Goal: Transaction & Acquisition: Register for event/course

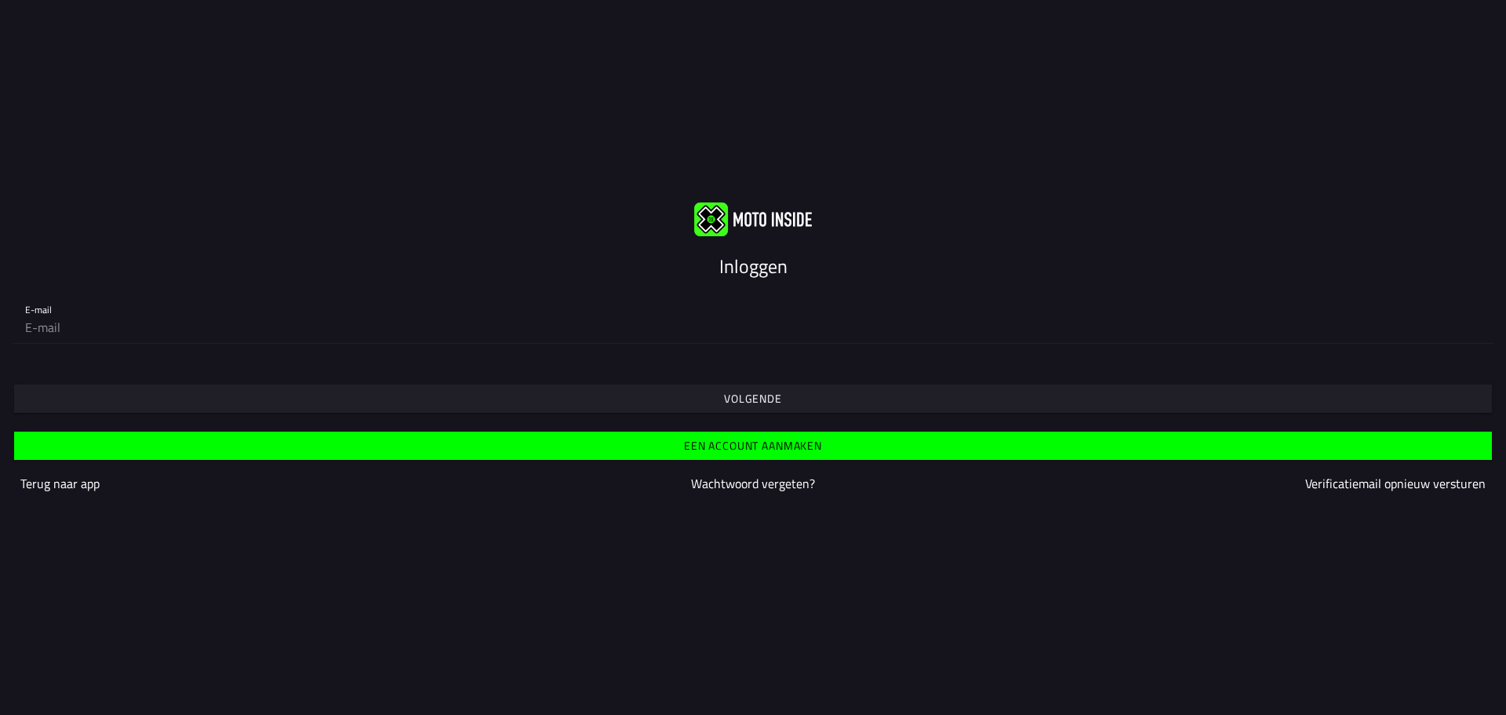
click at [760, 409] on span "Volgende" at bounding box center [753, 398] width 1454 height 28
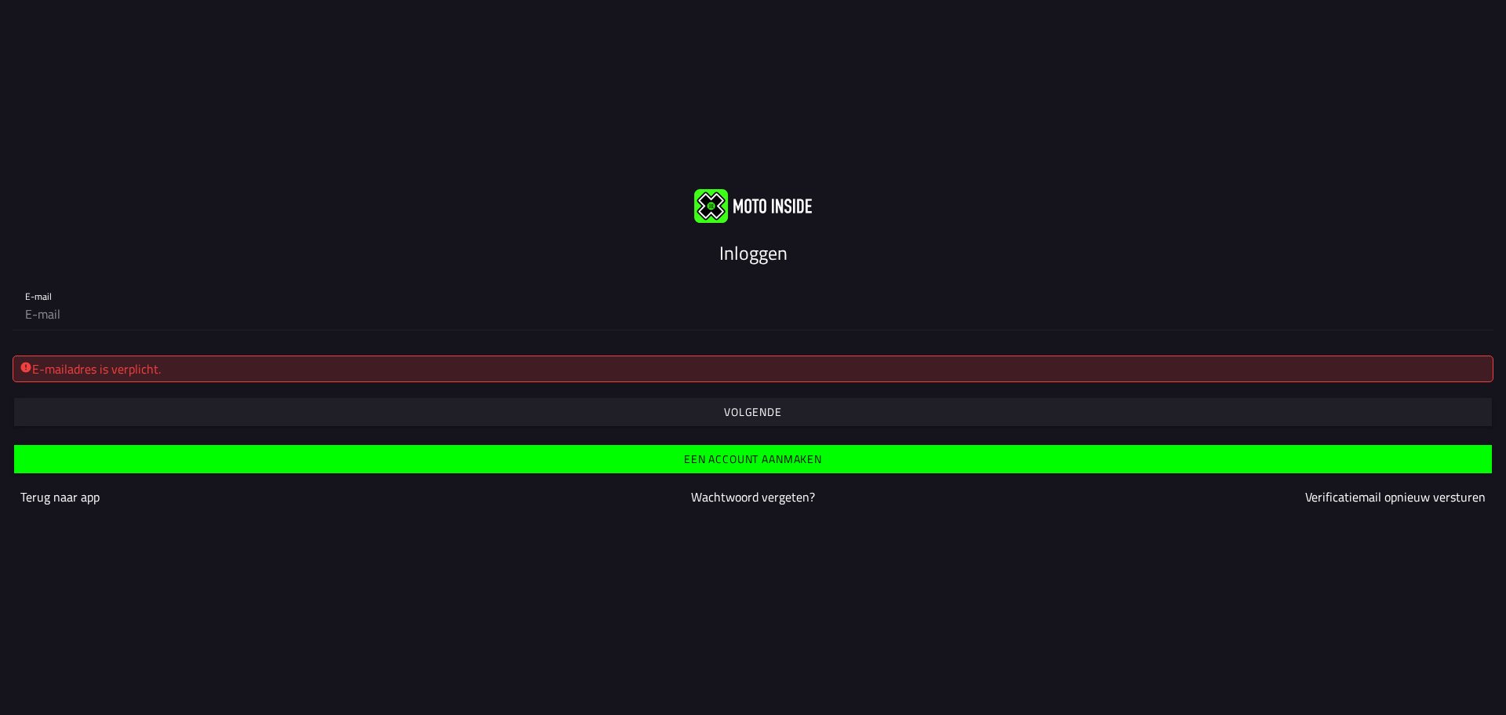
click at [482, 365] on div "E-mailadres is verplicht." at bounding box center [753, 368] width 1467 height 19
drag, startPoint x: 482, startPoint y: 365, endPoint x: 374, endPoint y: 347, distance: 109.8
click at [374, 347] on div "E-mailadres is verplicht. Volgende" at bounding box center [753, 384] width 1506 height 83
drag, startPoint x: 374, startPoint y: 347, endPoint x: 136, endPoint y: 322, distance: 239.7
click at [136, 322] on input "email" at bounding box center [753, 313] width 1456 height 31
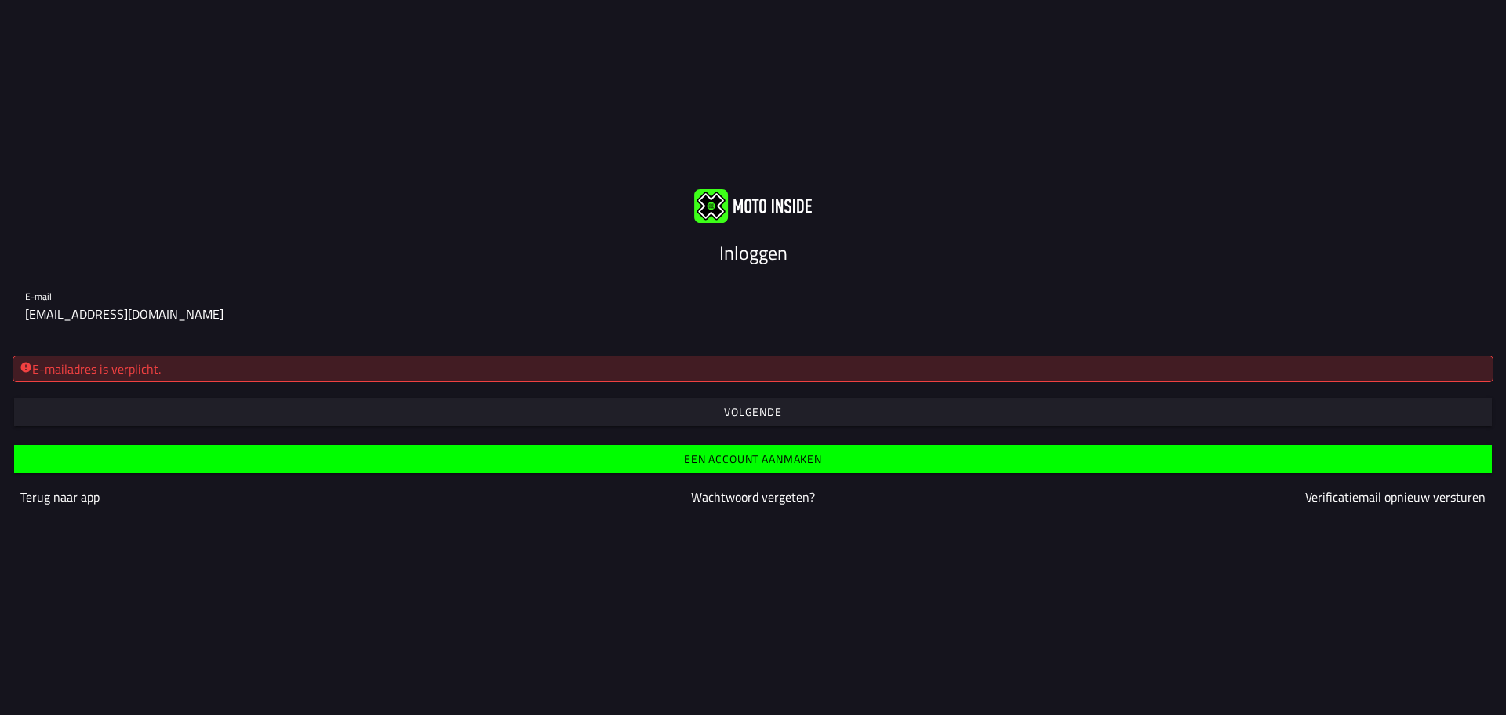
click at [705, 402] on span "button" at bounding box center [753, 412] width 1454 height 28
click at [362, 325] on input "t.wiersma34@gmail.com" at bounding box center [753, 313] width 1456 height 31
type input "t"
click at [362, 325] on input "[EMAIL_ADDRESS][DOMAIN_NAME]" at bounding box center [753, 313] width 1456 height 31
type input "[EMAIL_ADDRESS][DOMAIN_NAME]"
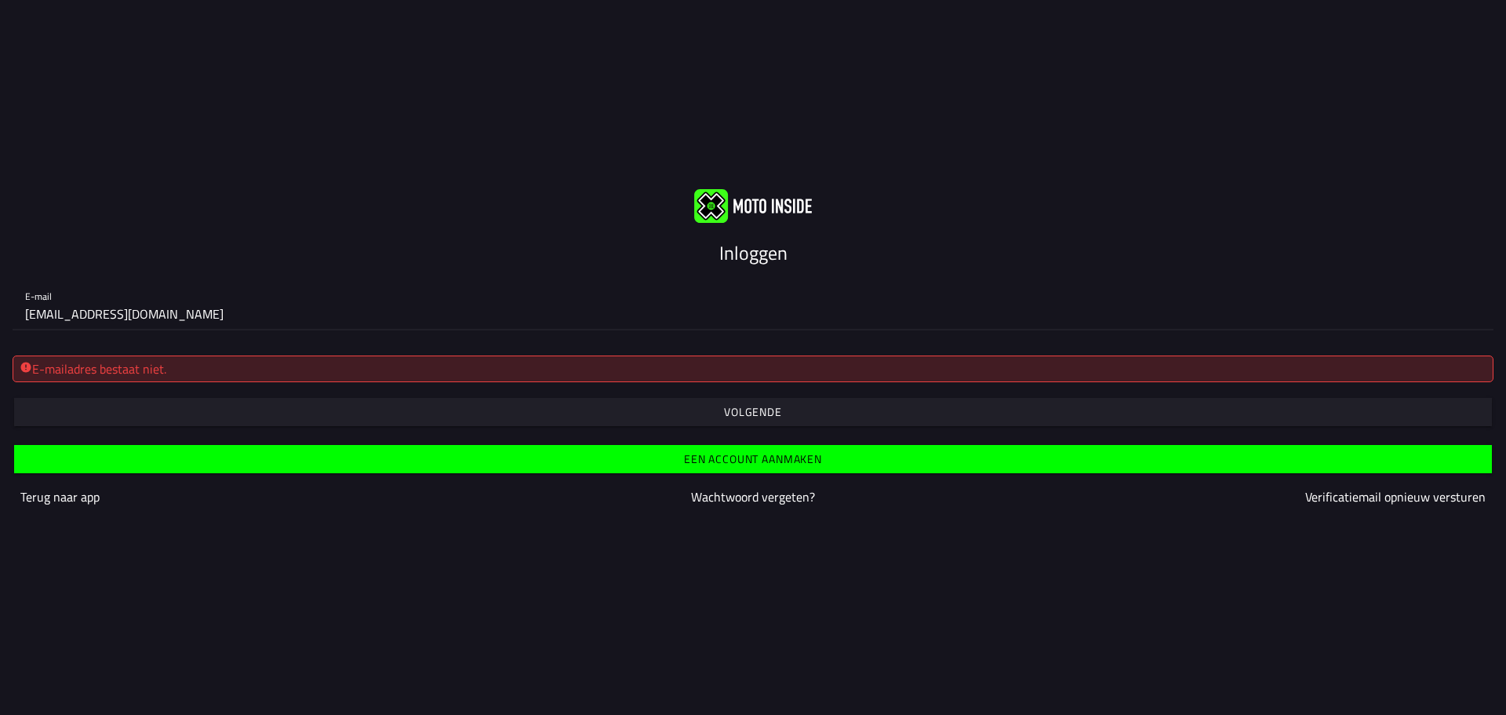
click at [487, 417] on span "button" at bounding box center [753, 412] width 1454 height 28
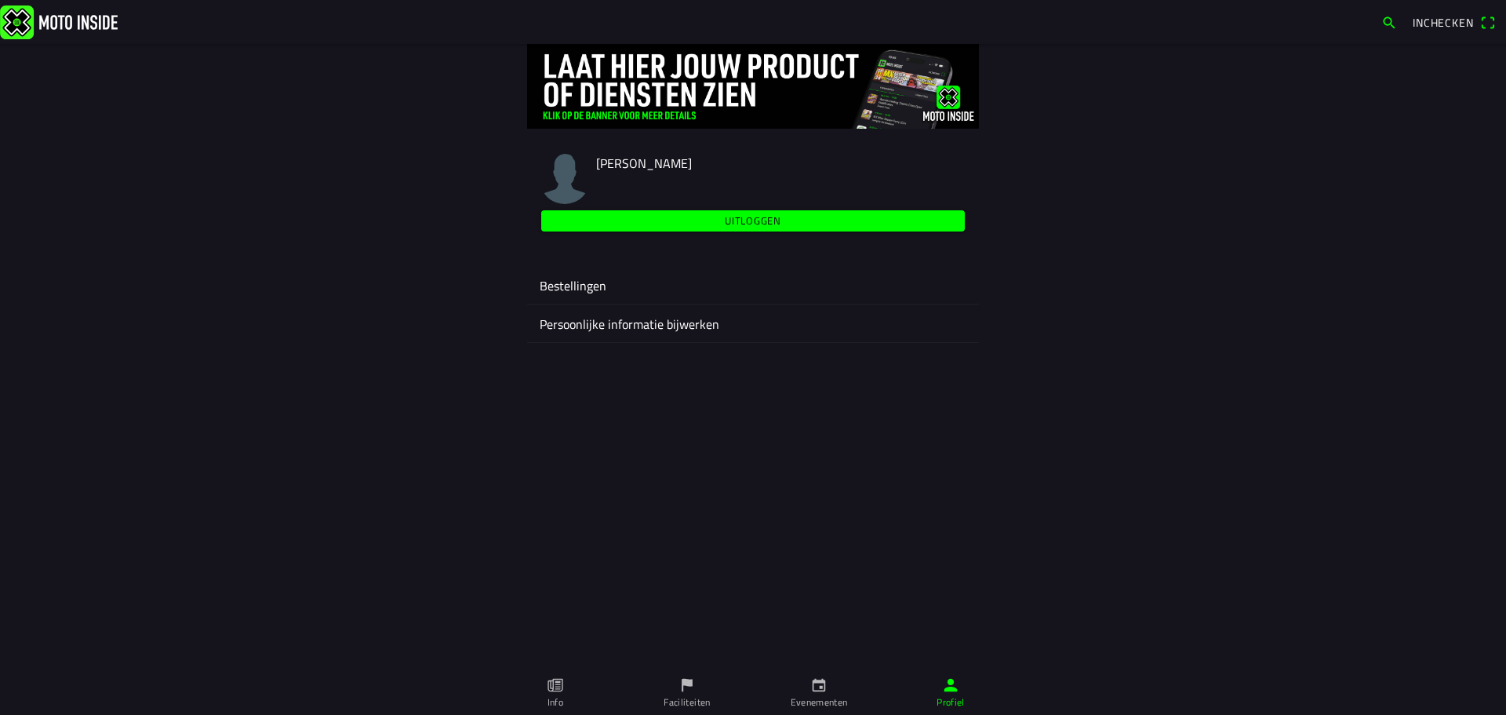
click at [815, 691] on icon "calendar" at bounding box center [819, 685] width 13 height 13
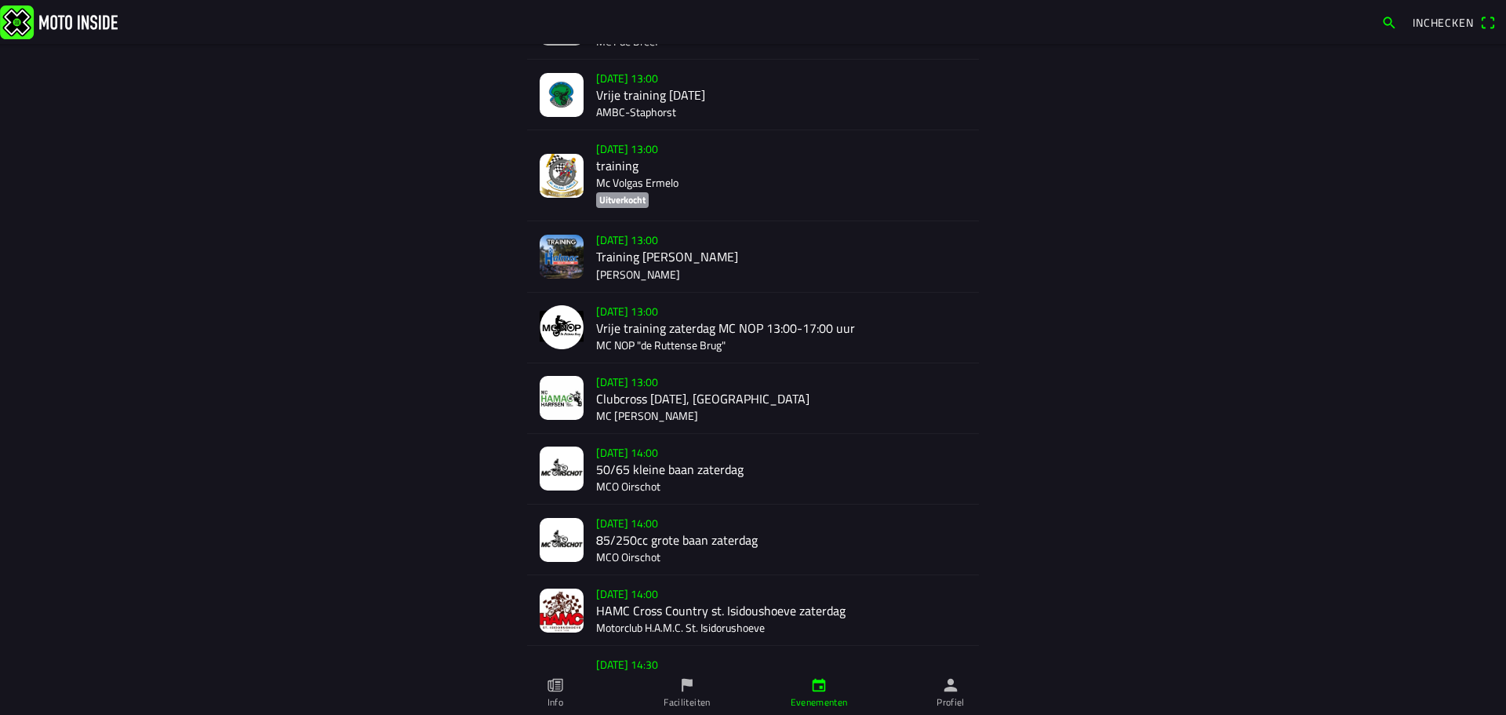
scroll to position [450, 0]
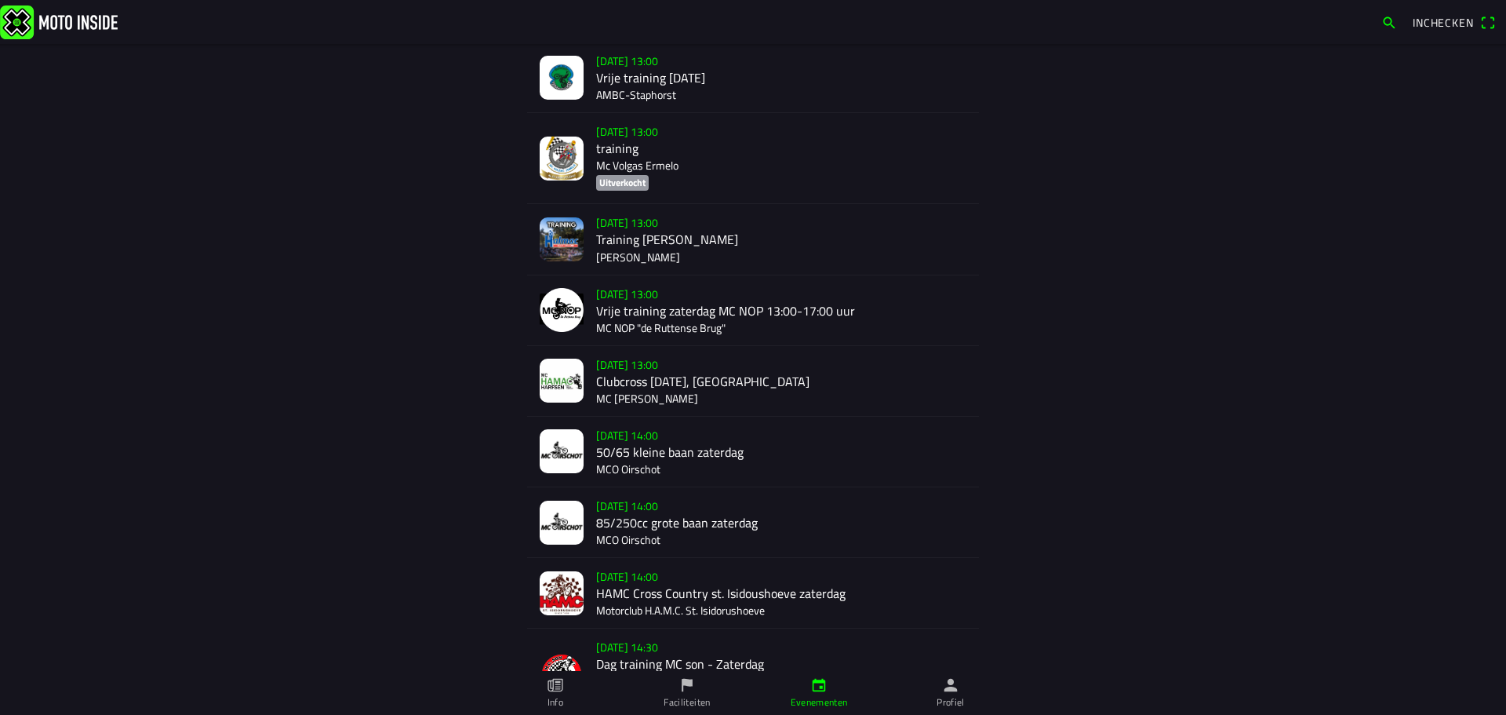
click at [650, 359] on div "[DATE] 13:00 Clubcross [DATE], Harfsen MC [PERSON_NAME]" at bounding box center [781, 381] width 370 height 70
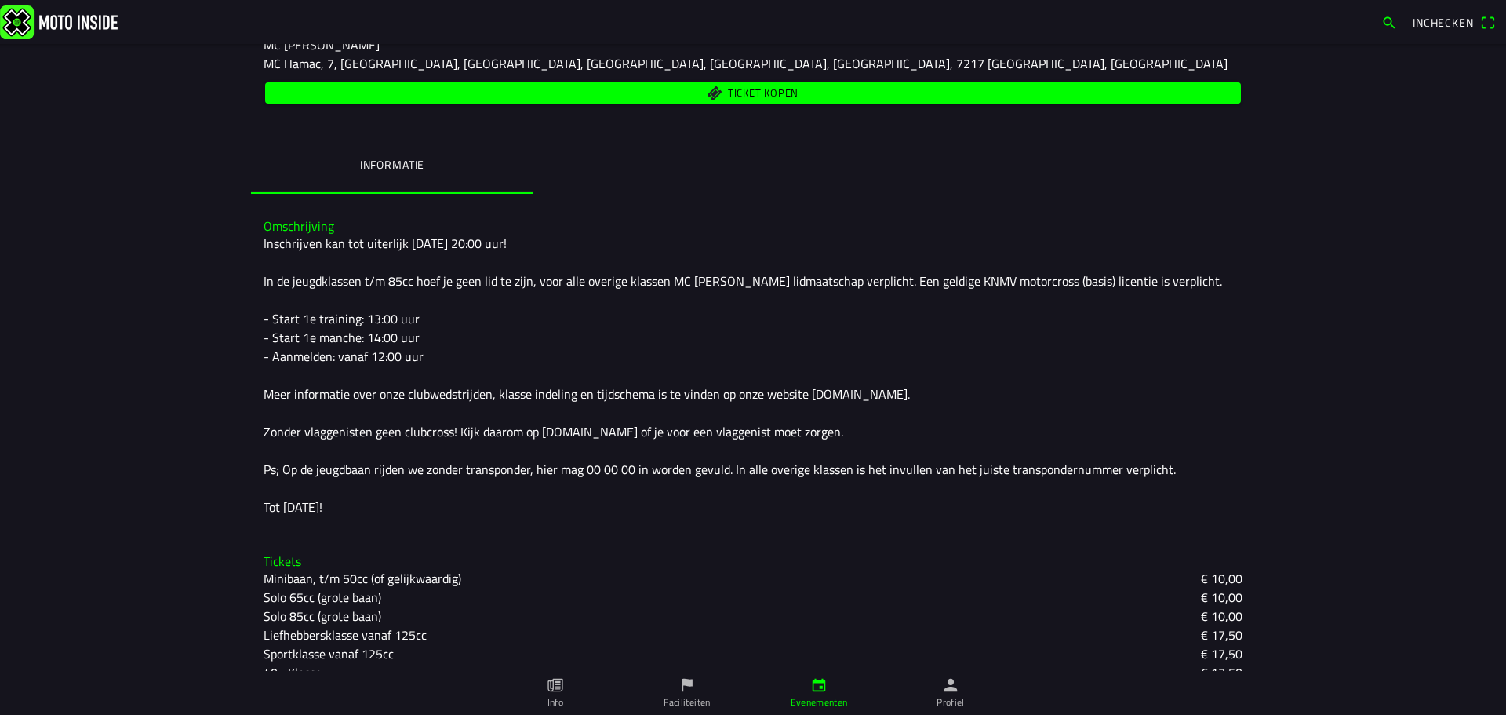
scroll to position [325, 0]
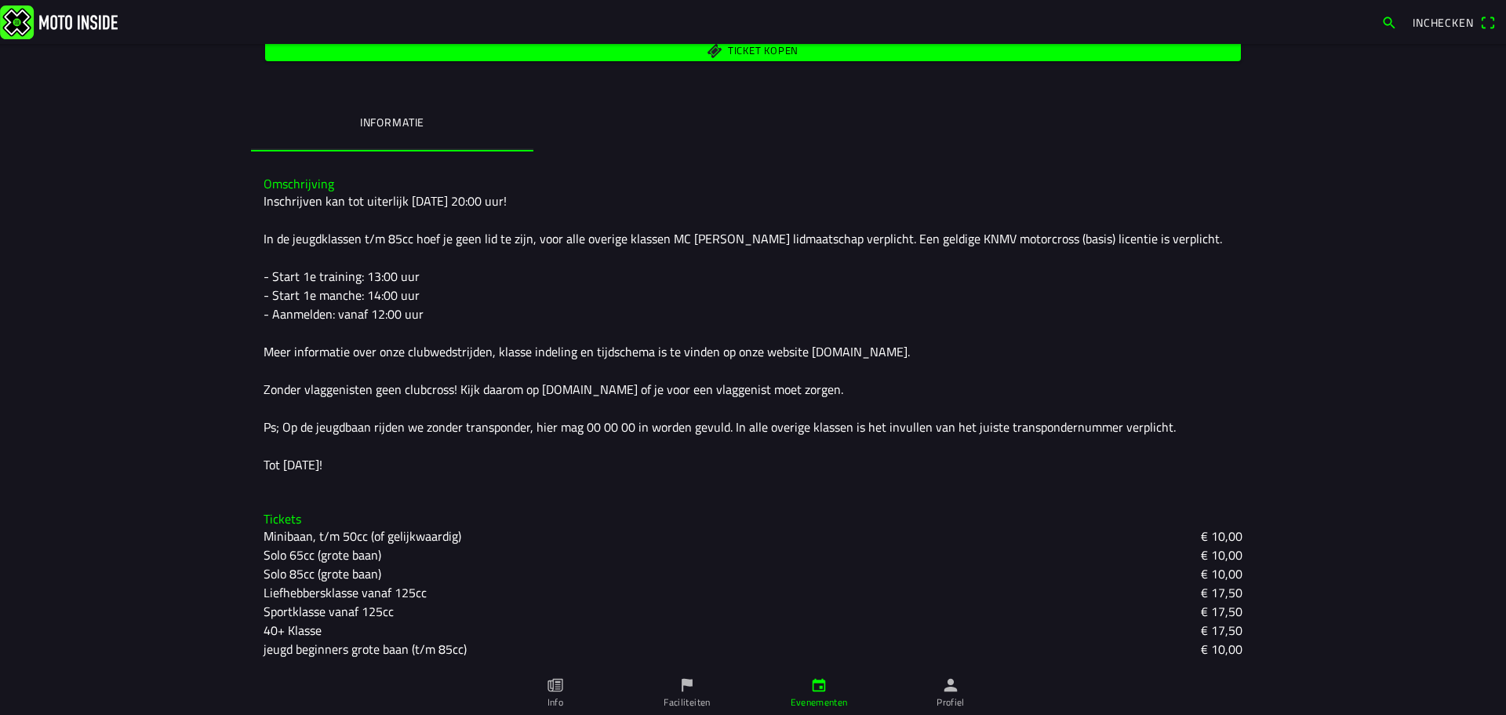
click at [0, 0] on slot "jeugd beginners grote baan (t/m 85cc)" at bounding box center [0, 0] width 0 height 0
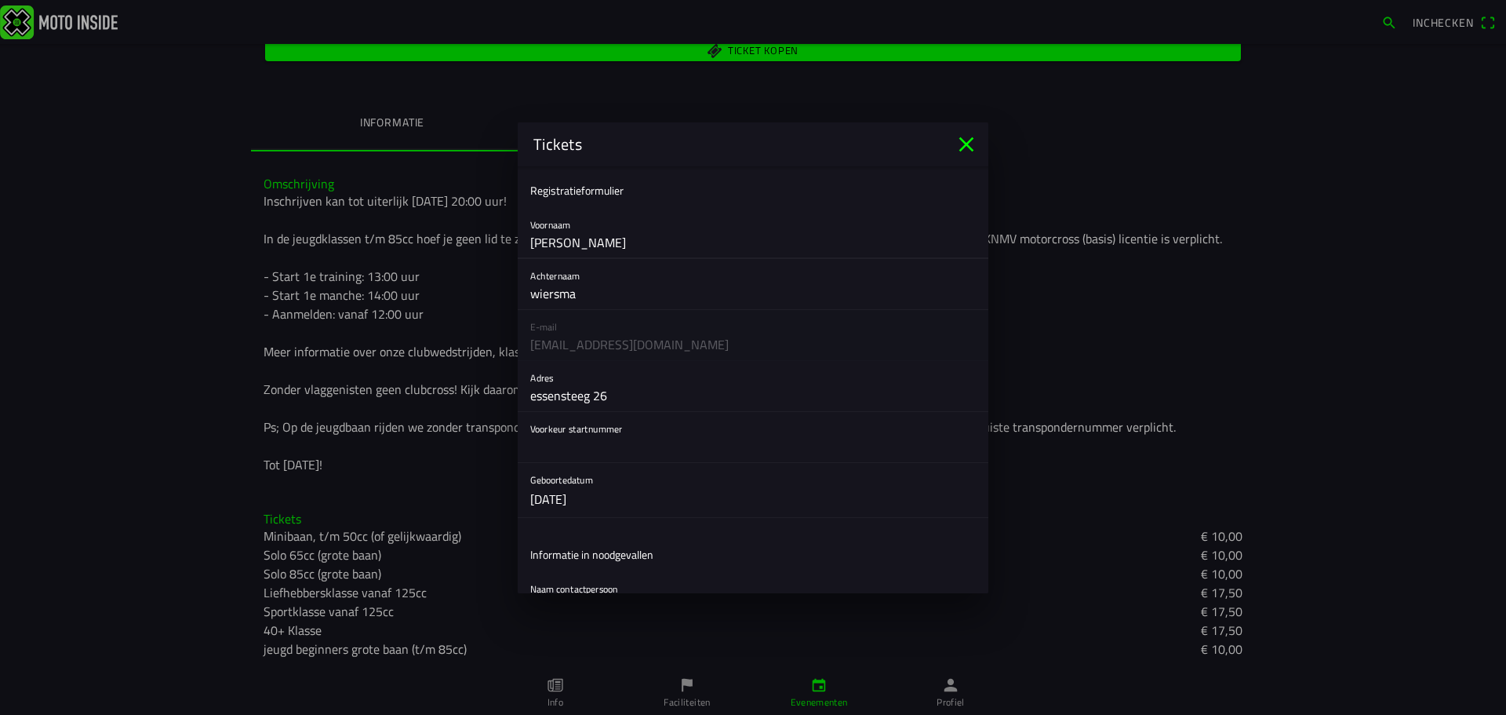
click at [567, 246] on input "[PERSON_NAME]" at bounding box center [753, 242] width 446 height 31
type input "t"
type input "stan"
click at [646, 497] on button "button" at bounding box center [759, 490] width 458 height 54
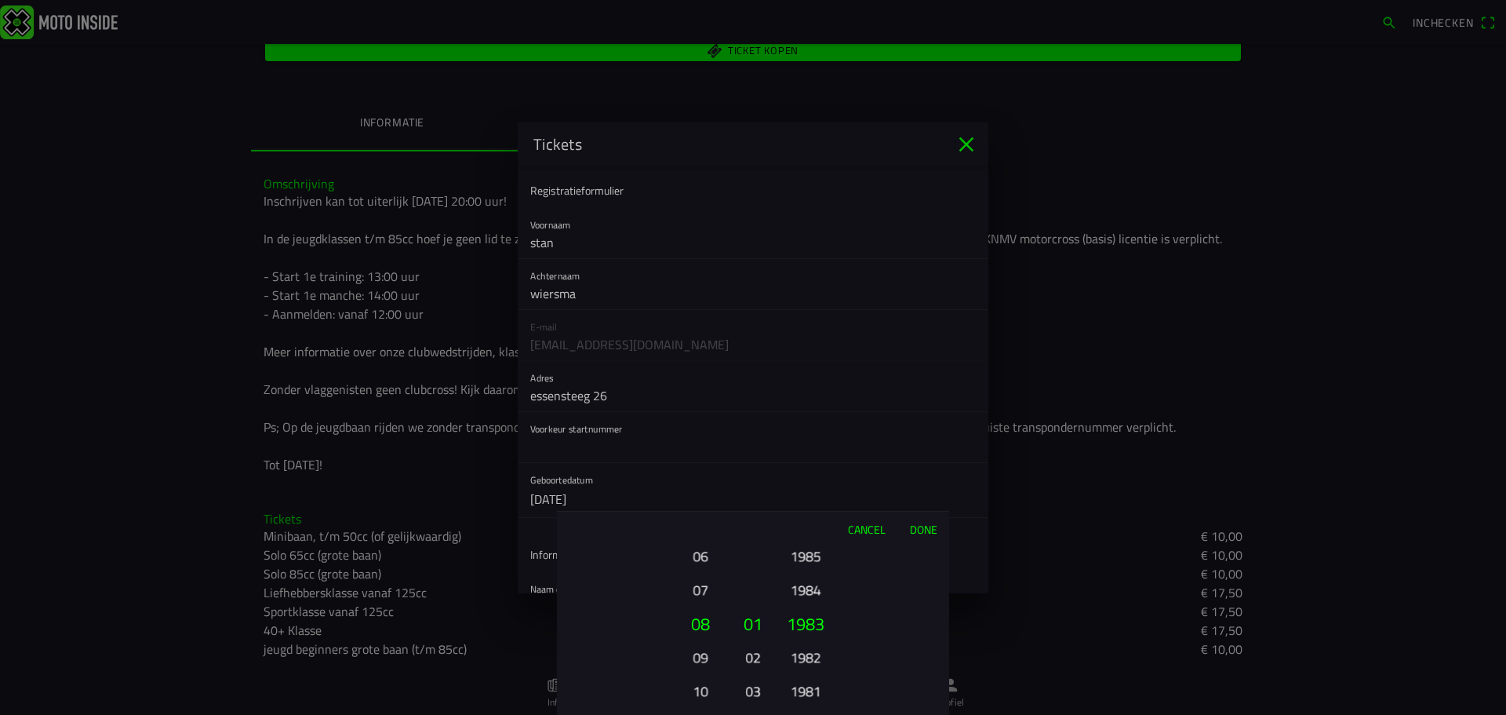
click at [709, 560] on button "06" at bounding box center [700, 555] width 43 height 27
click at [752, 622] on button "01" at bounding box center [753, 623] width 27 height 34
click at [751, 622] on button "01" at bounding box center [753, 623] width 27 height 34
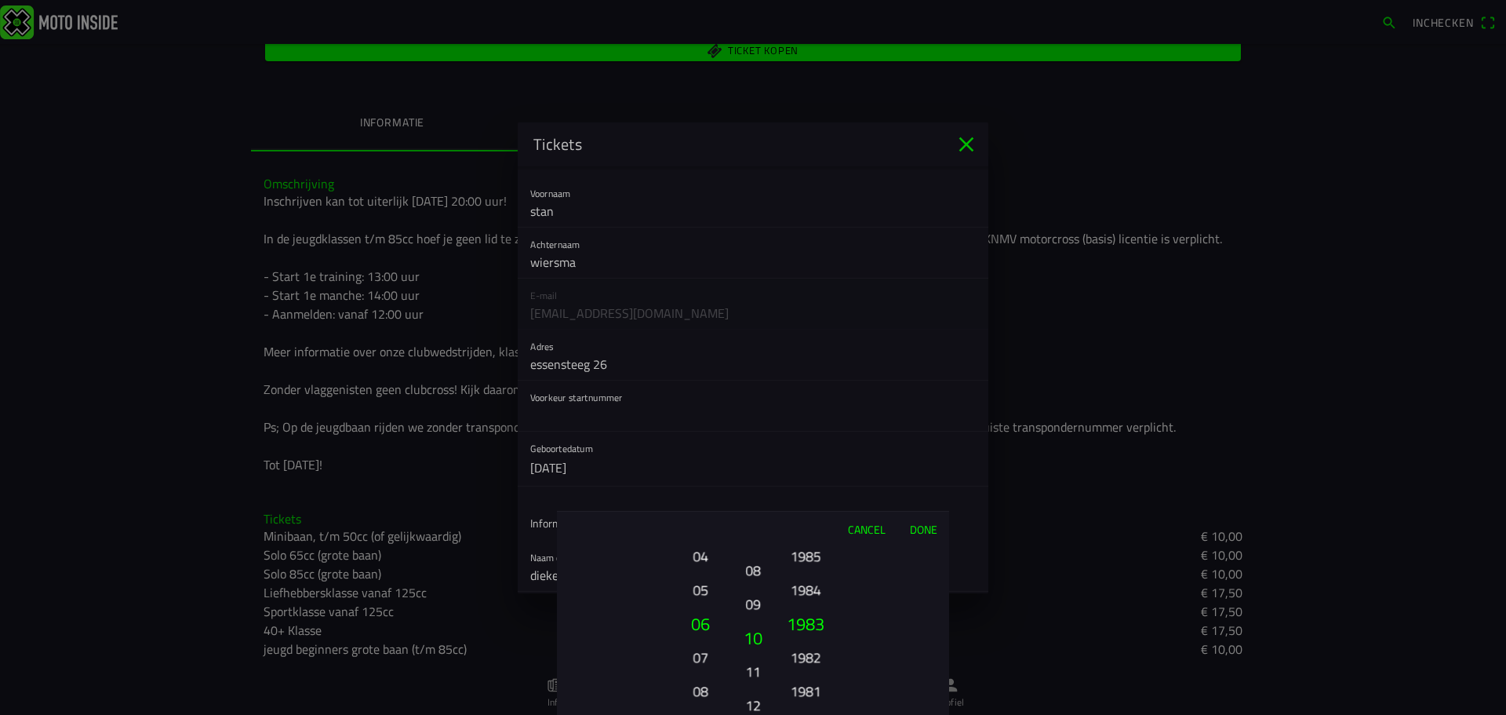
drag, startPoint x: 751, startPoint y: 622, endPoint x: 756, endPoint y: 333, distance: 289.5
click at [756, 333] on ion-picker "Cancel Done 01 02 03 04 05 06 07 08 09 10 11 12 13 14 15 16 17 18 19 20 21 22 2…" at bounding box center [753, 357] width 1506 height 715
click at [752, 588] on button "10" at bounding box center [753, 589] width 22 height 27
drag, startPoint x: 795, startPoint y: 628, endPoint x: 826, endPoint y: 752, distance: 127.1
click at [826, 714] on html "Inchecken za 27 sep. - 13:00 - za 27 sep. - 17:00 Clubcross zaterdag 27-09, Har…" at bounding box center [753, 357] width 1506 height 715
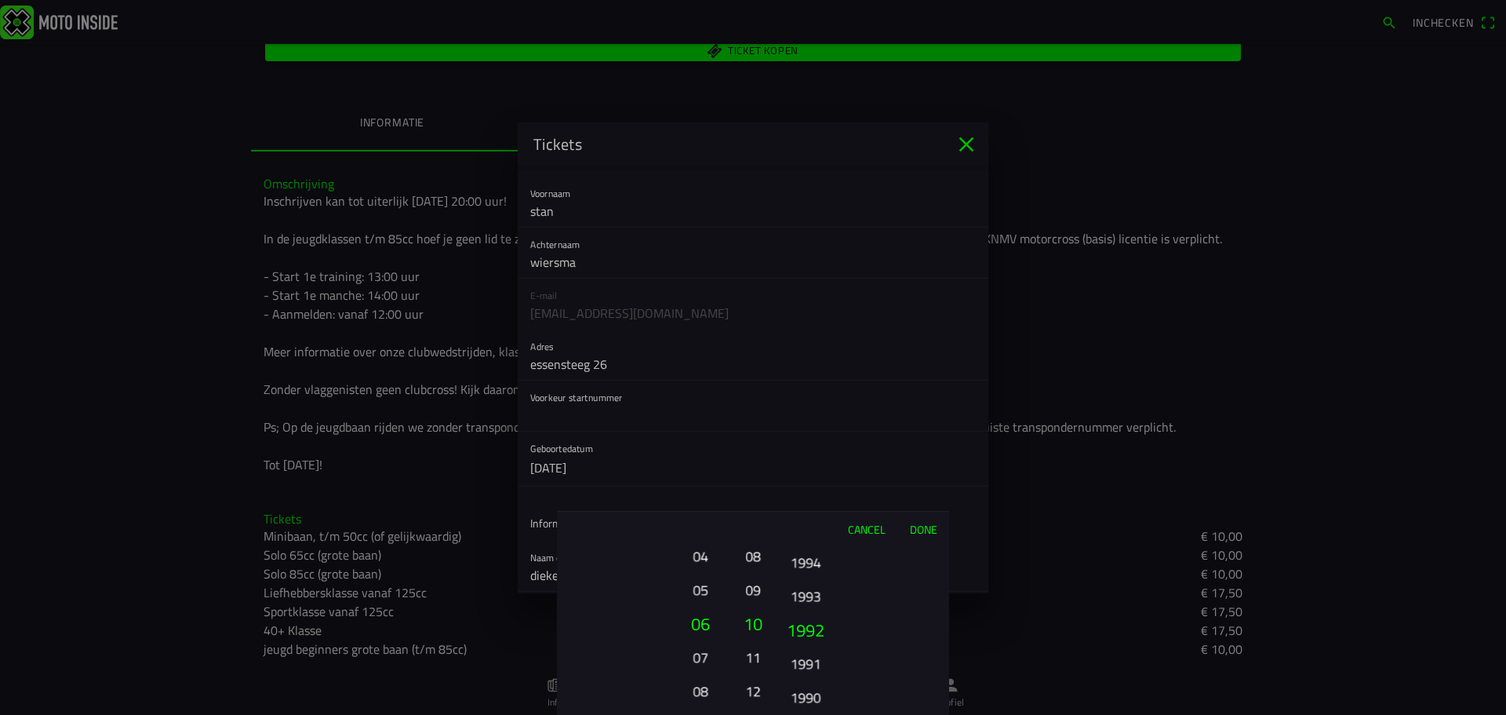
drag, startPoint x: 814, startPoint y: 577, endPoint x: 815, endPoint y: 752, distance: 175.0
click at [815, 714] on html "Inchecken za 27 sep. - 13:00 - za 27 sep. - 17:00 Clubcross zaterdag 27-09, Har…" at bounding box center [753, 357] width 1506 height 715
drag, startPoint x: 812, startPoint y: 559, endPoint x: 818, endPoint y: 694, distance: 134.3
click at [818, 694] on button "2008" at bounding box center [805, 689] width 43 height 27
click at [803, 552] on button "2015" at bounding box center [805, 555] width 43 height 27
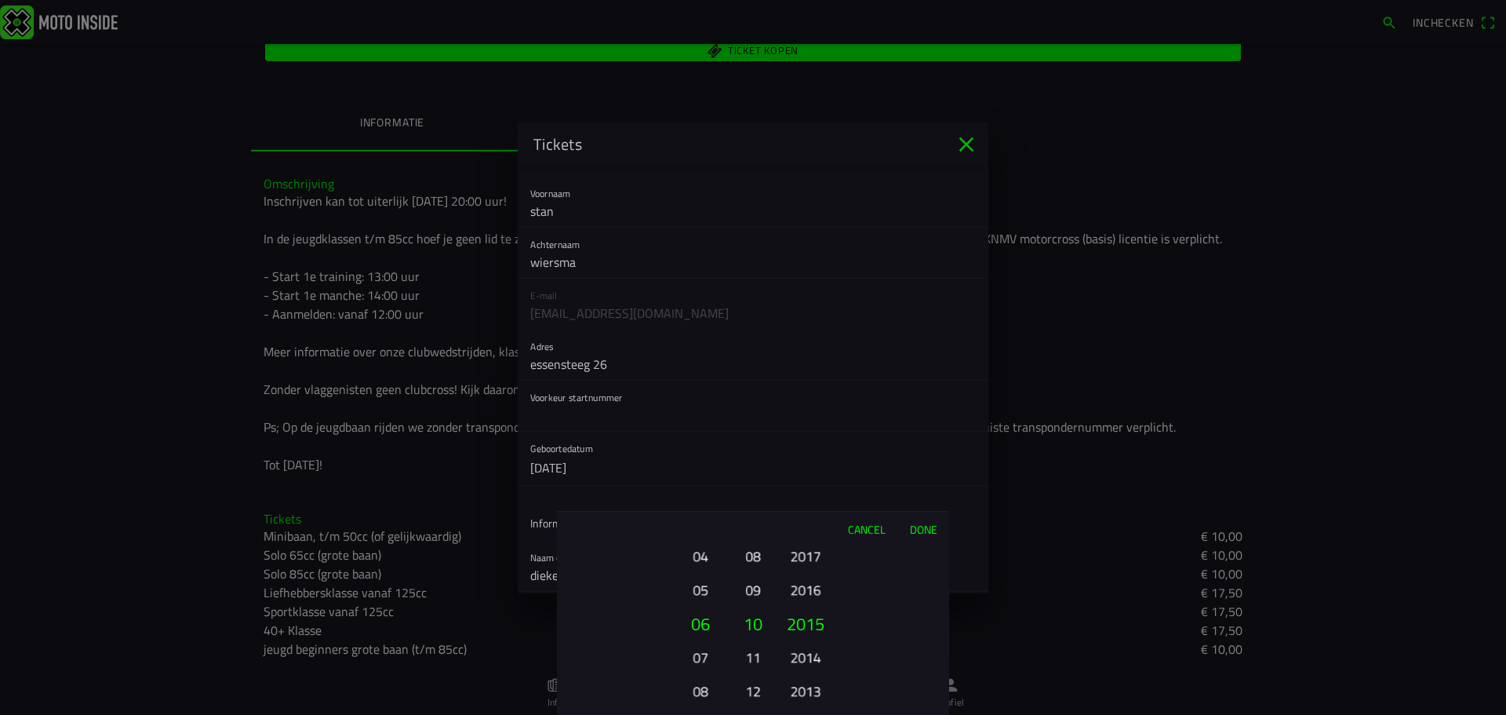
click at [923, 526] on button "Done" at bounding box center [923, 528] width 52 height 35
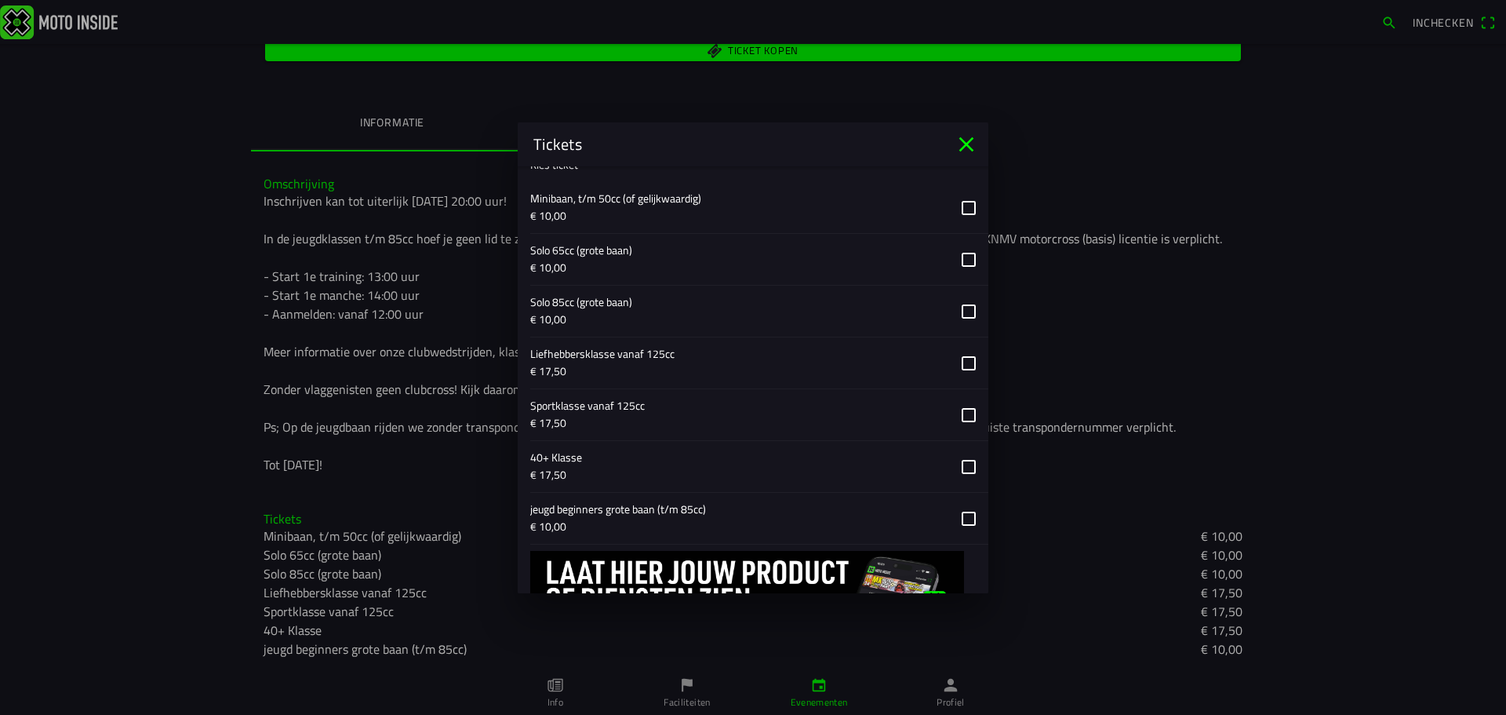
scroll to position [621, 0]
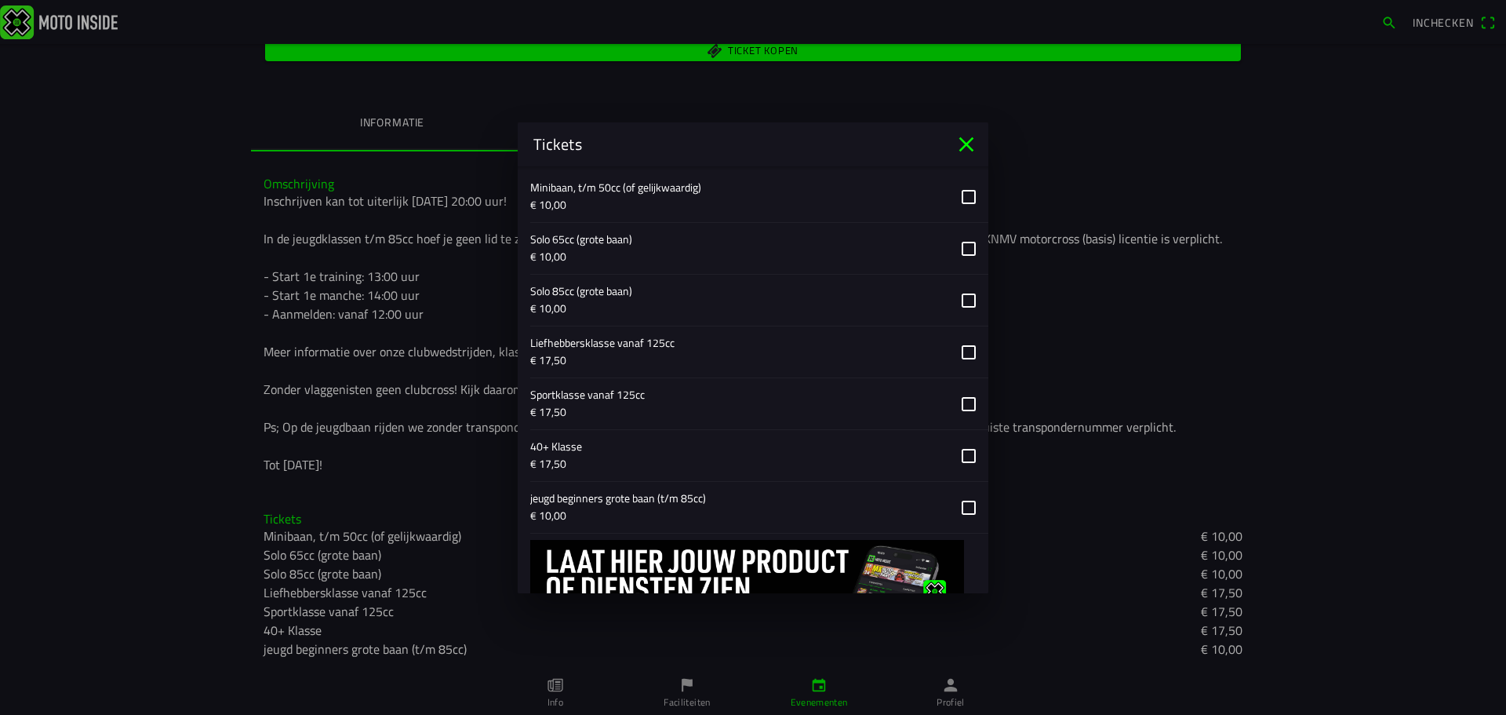
click at [956, 504] on button "button" at bounding box center [759, 507] width 458 height 51
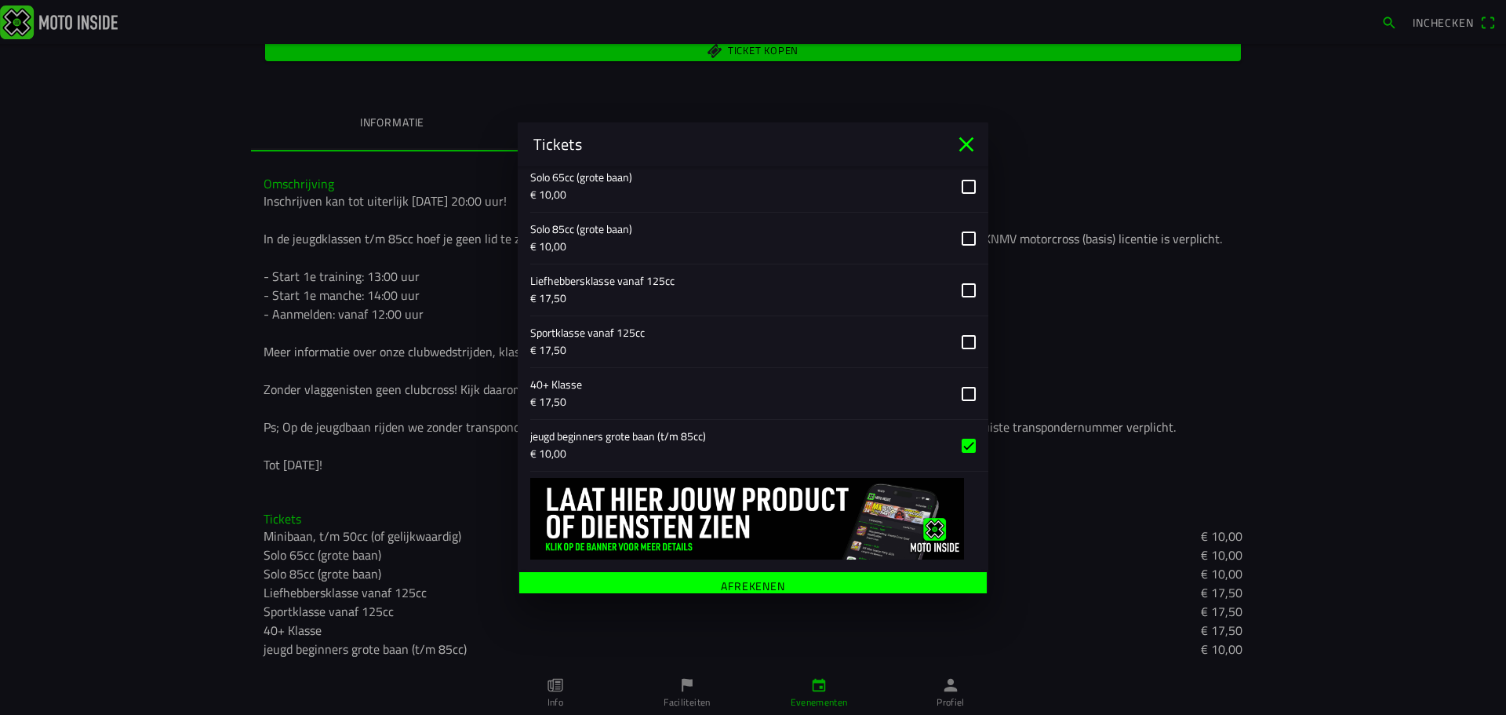
scroll to position [693, 0]
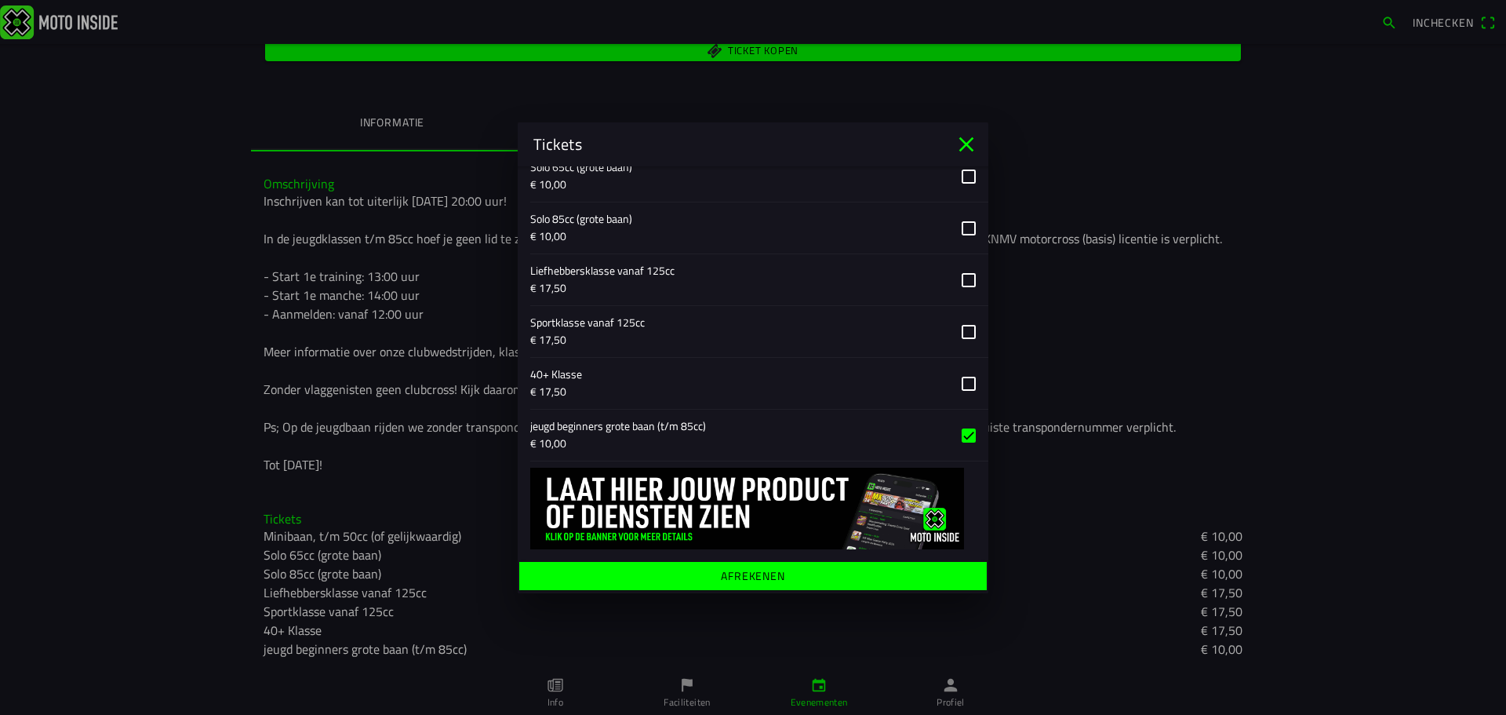
click at [788, 584] on span "Afrekenen" at bounding box center [752, 575] width 443 height 28
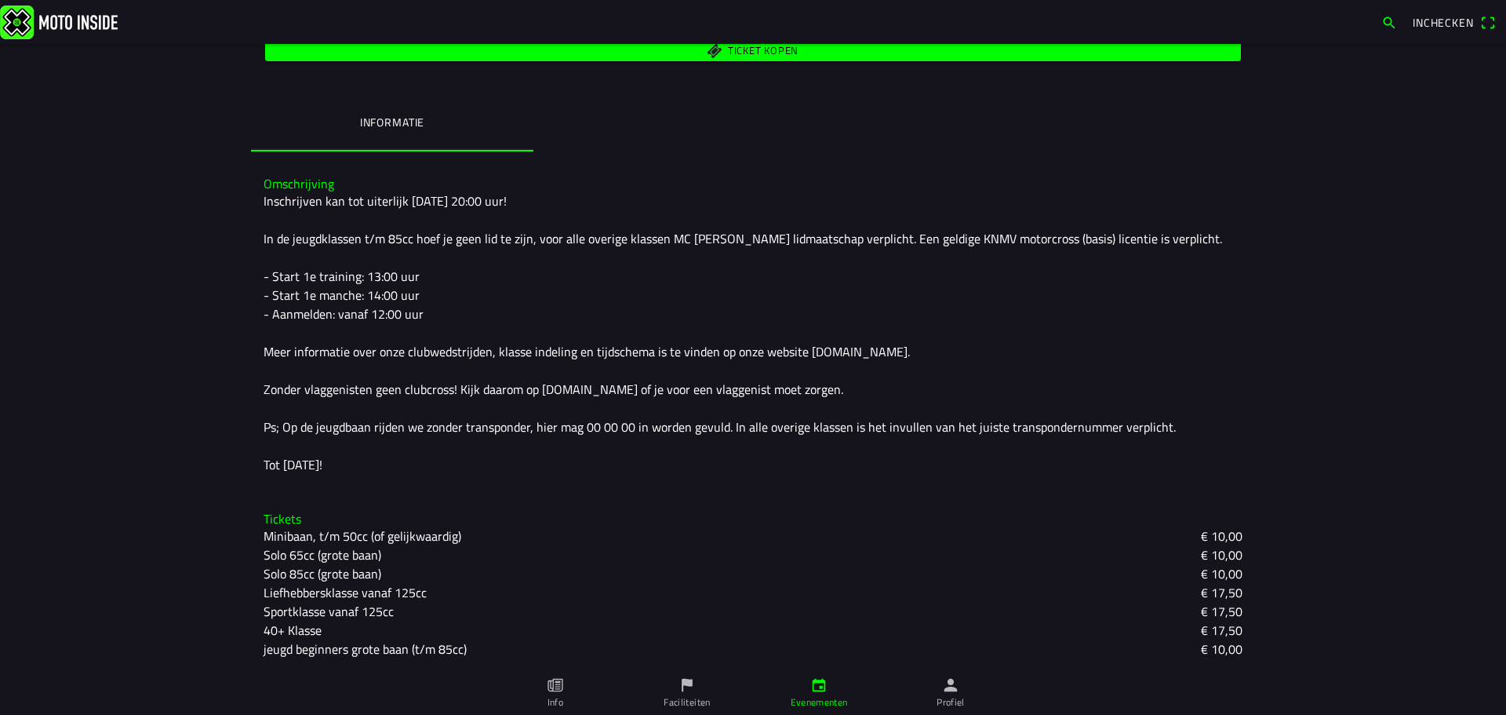
drag, startPoint x: 1497, startPoint y: 333, endPoint x: 1505, endPoint y: 427, distance: 94.5
click at [0, 0] on slot "jeugd beginners grote baan (t/m 85cc)" at bounding box center [0, 0] width 0 height 0
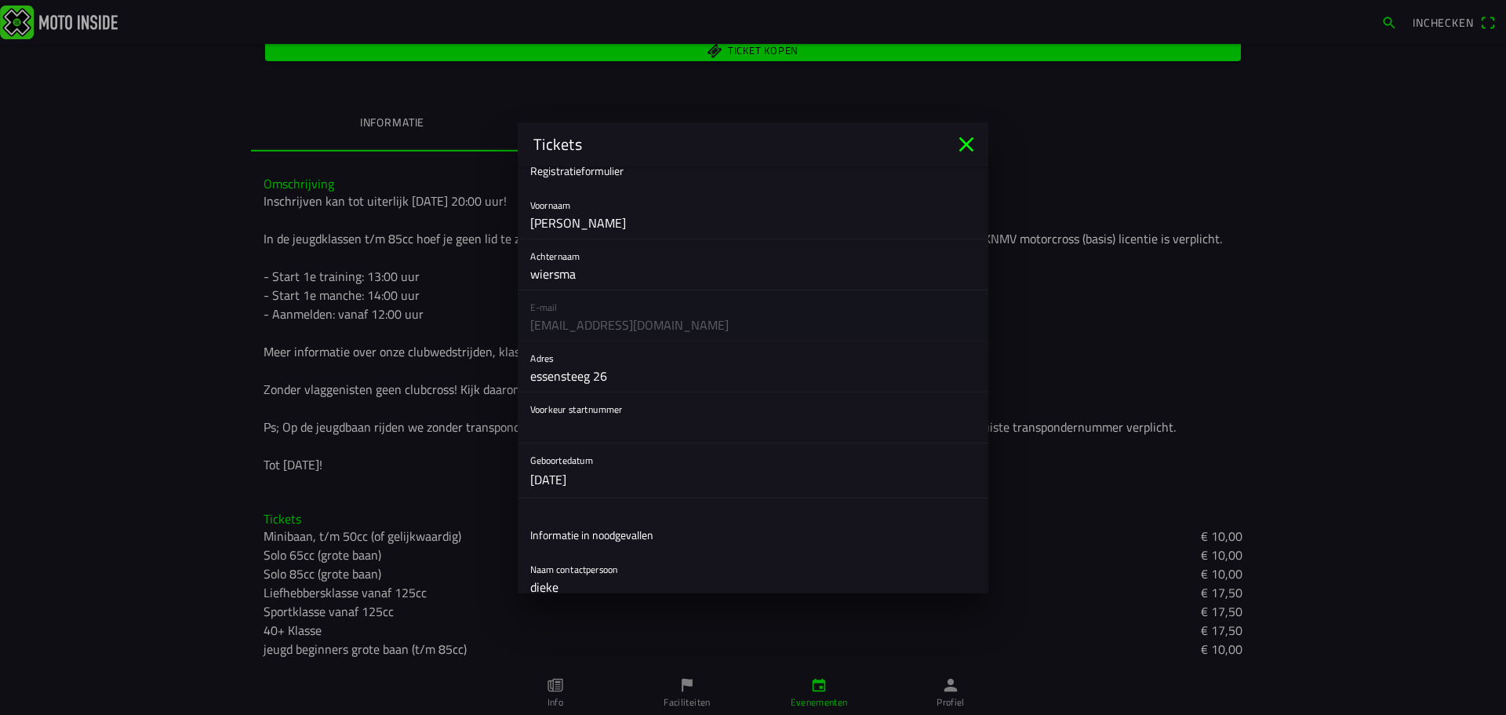
scroll to position [0, 0]
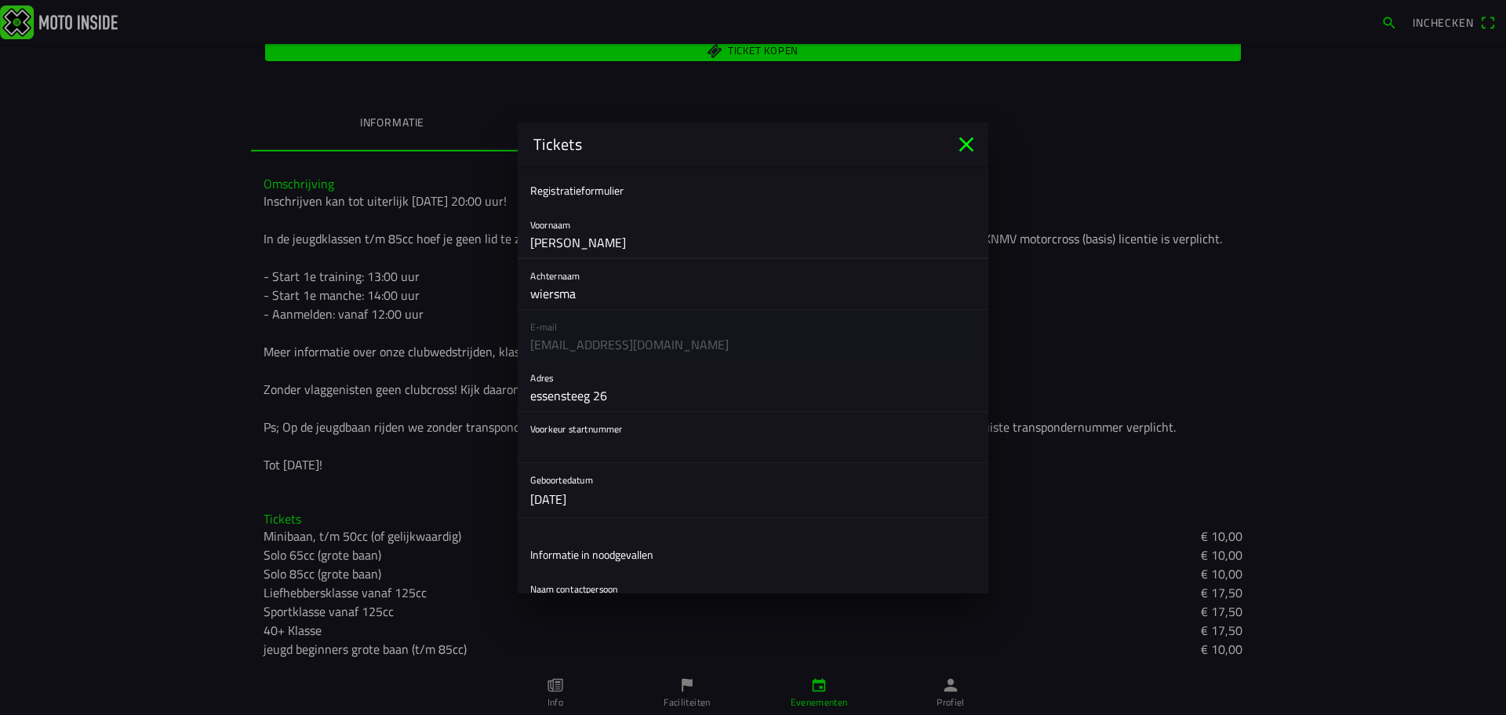
click at [592, 247] on input "[PERSON_NAME]" at bounding box center [753, 242] width 446 height 31
type input "t"
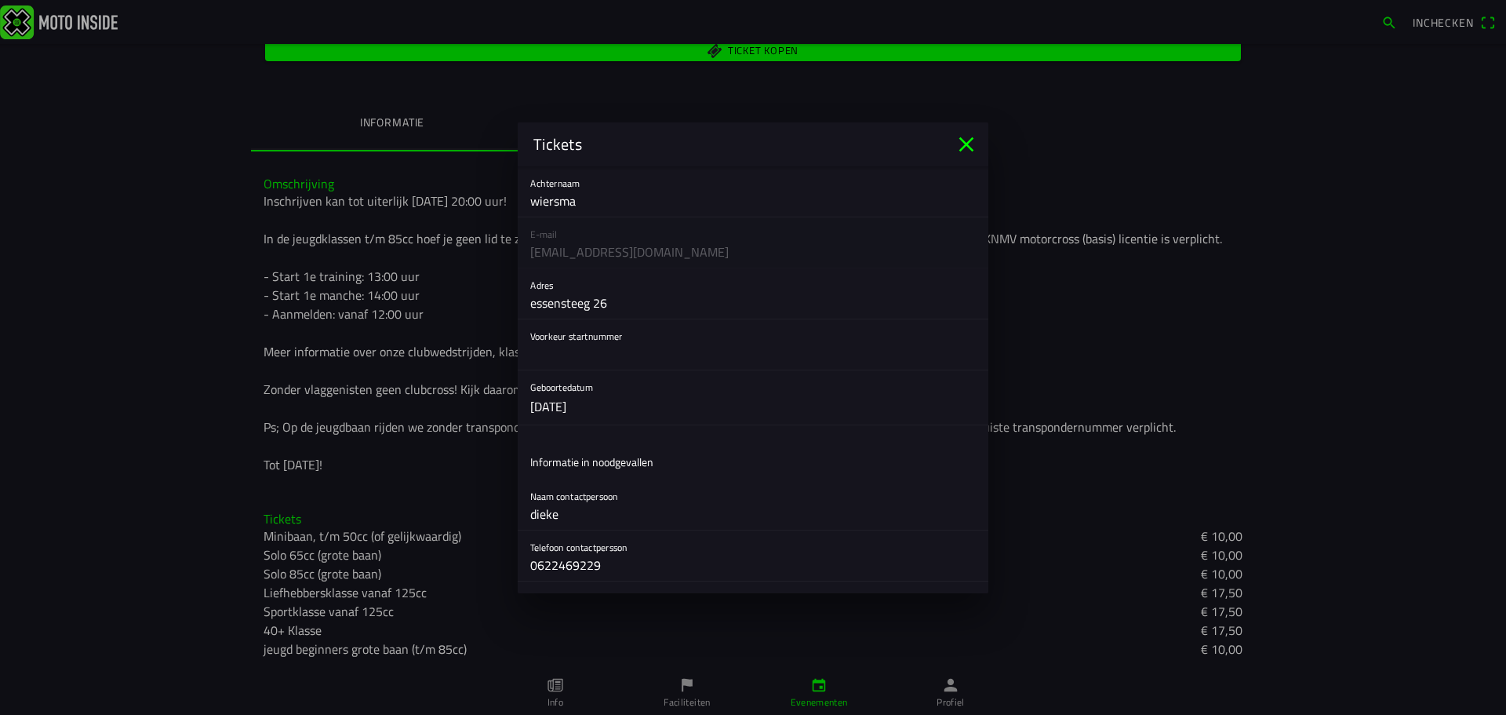
scroll to position [95, 0]
type input "stan"
click at [666, 362] on input "text" at bounding box center [753, 351] width 446 height 31
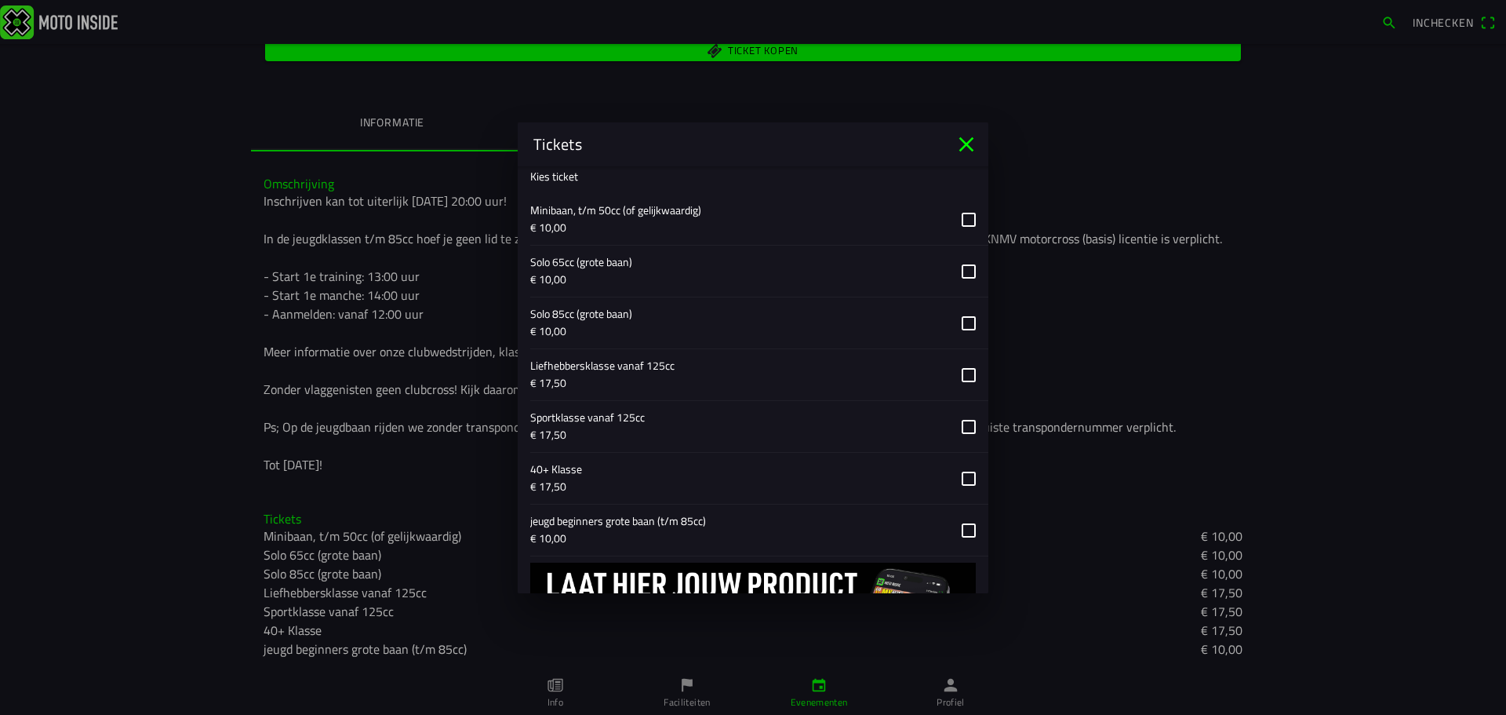
scroll to position [635, 0]
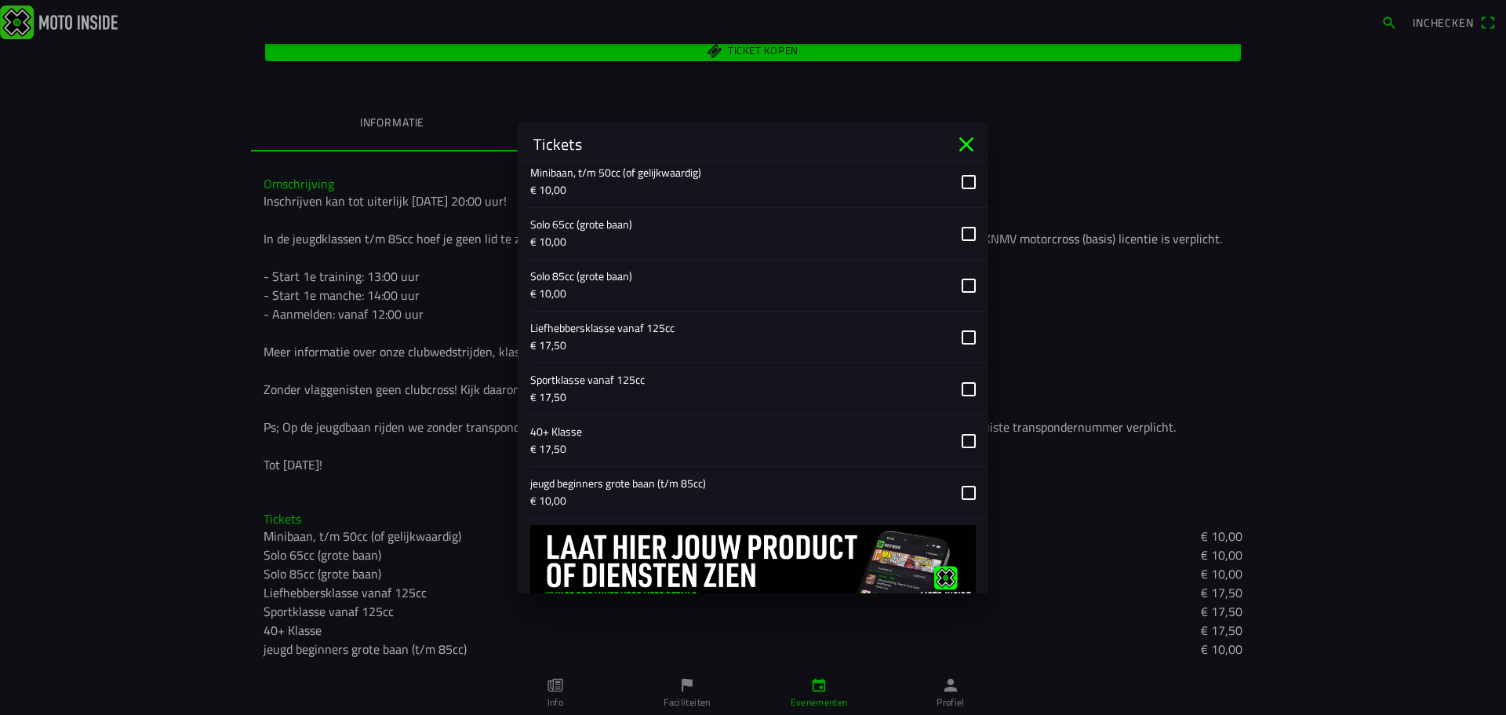
type input "87"
click at [639, 490] on button "button" at bounding box center [759, 492] width 458 height 51
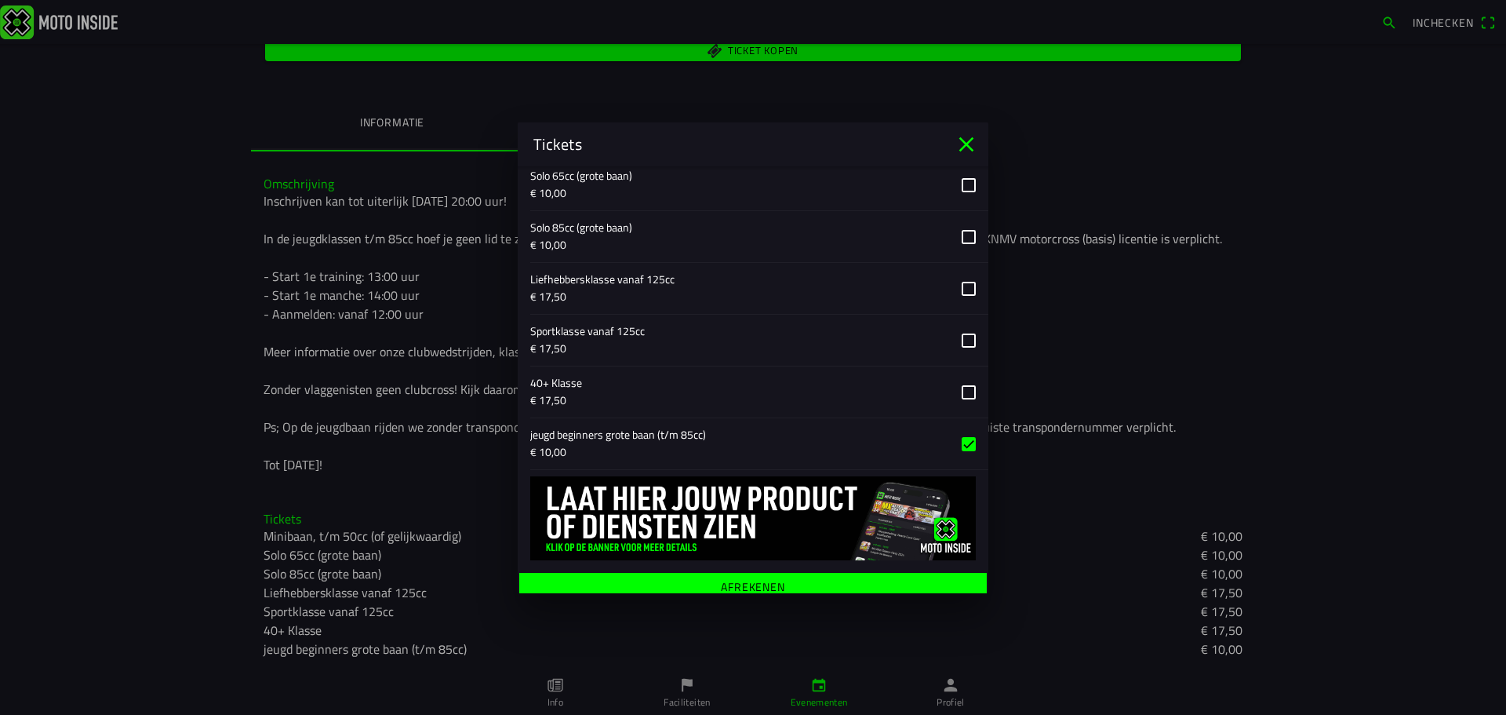
scroll to position [693, 0]
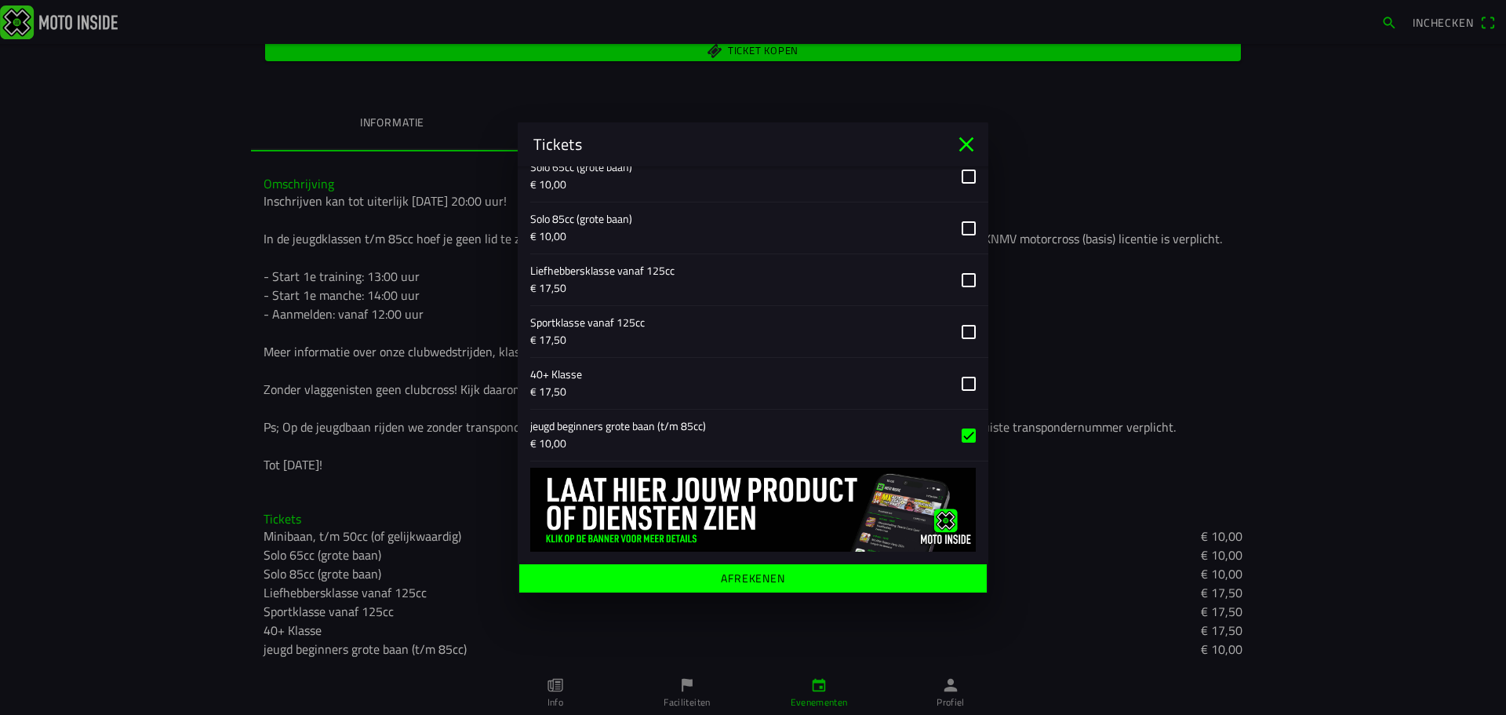
click at [793, 578] on span "Afrekenen" at bounding box center [752, 577] width 443 height 28
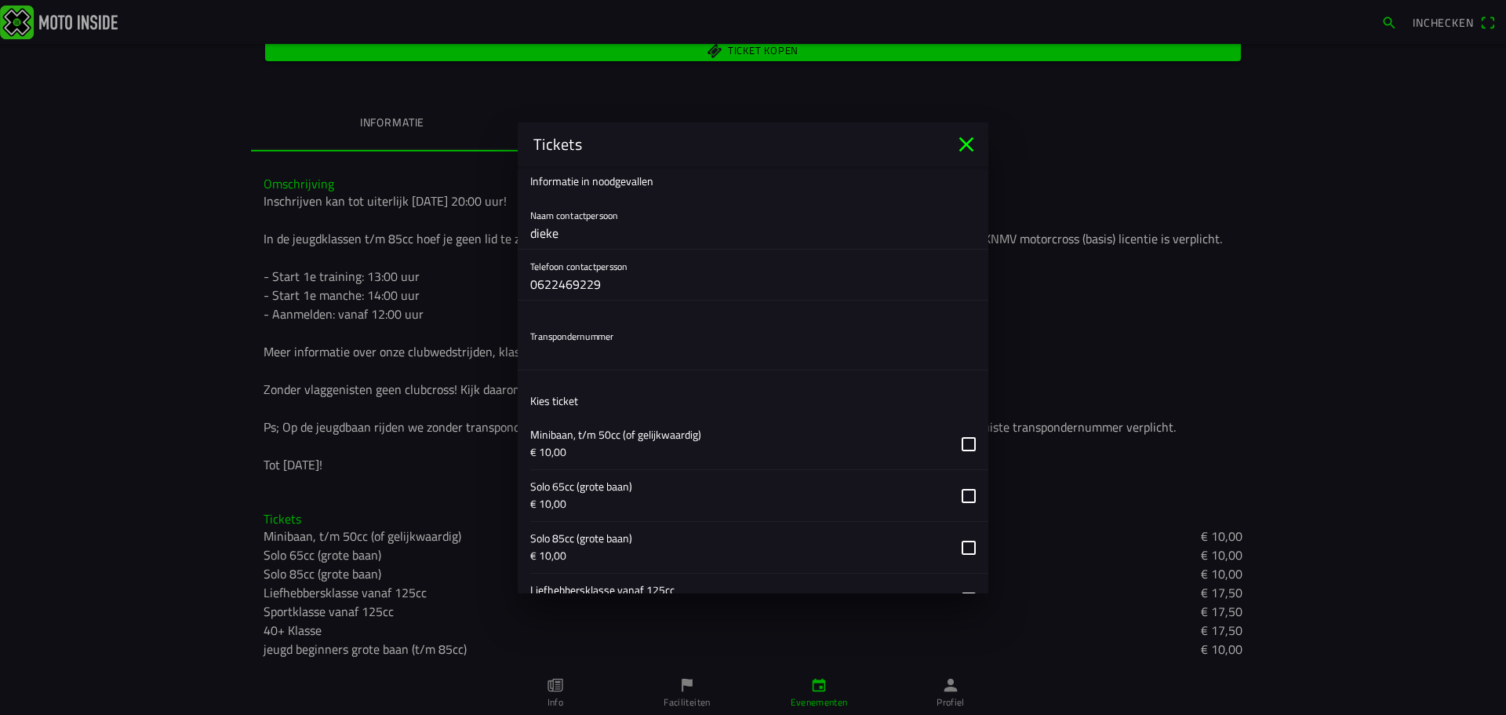
scroll to position [337, 0]
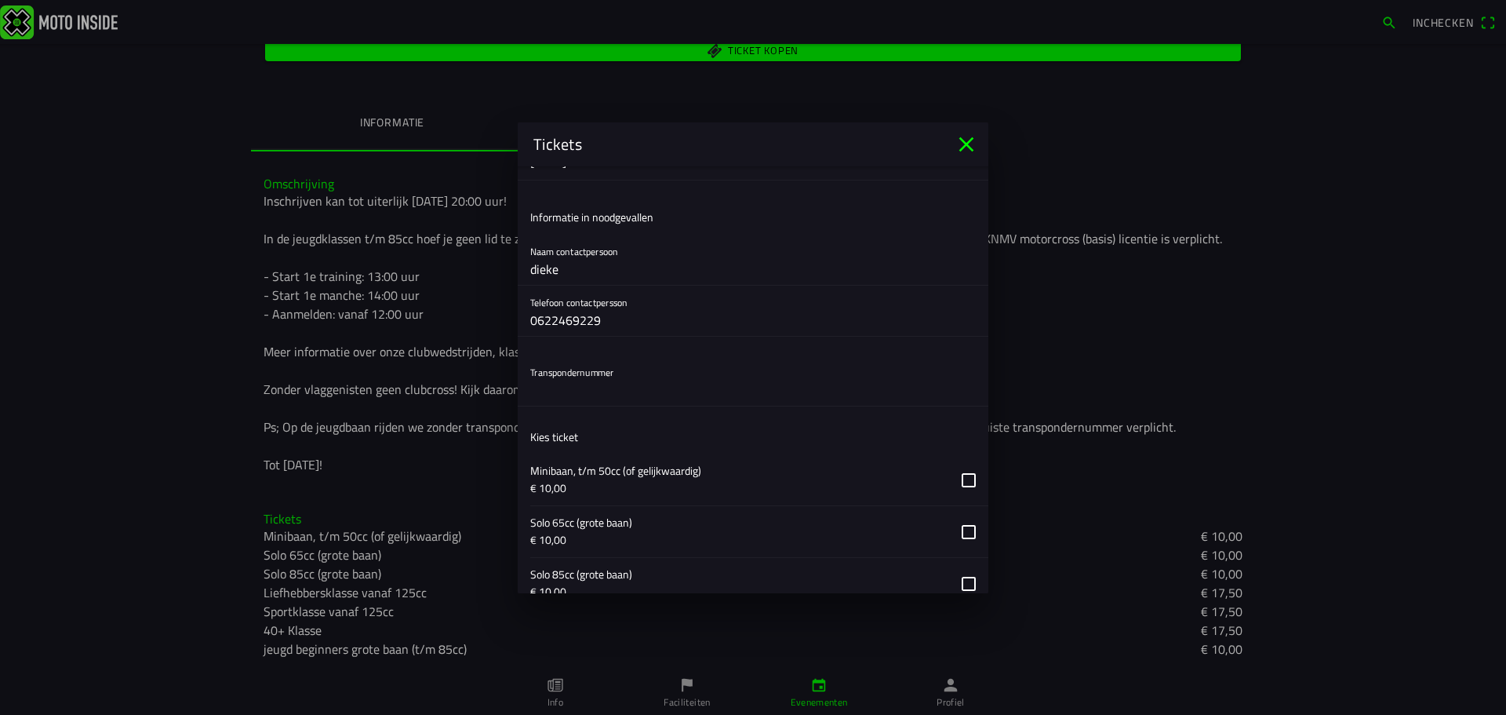
click at [683, 391] on input "text" at bounding box center [753, 389] width 446 height 31
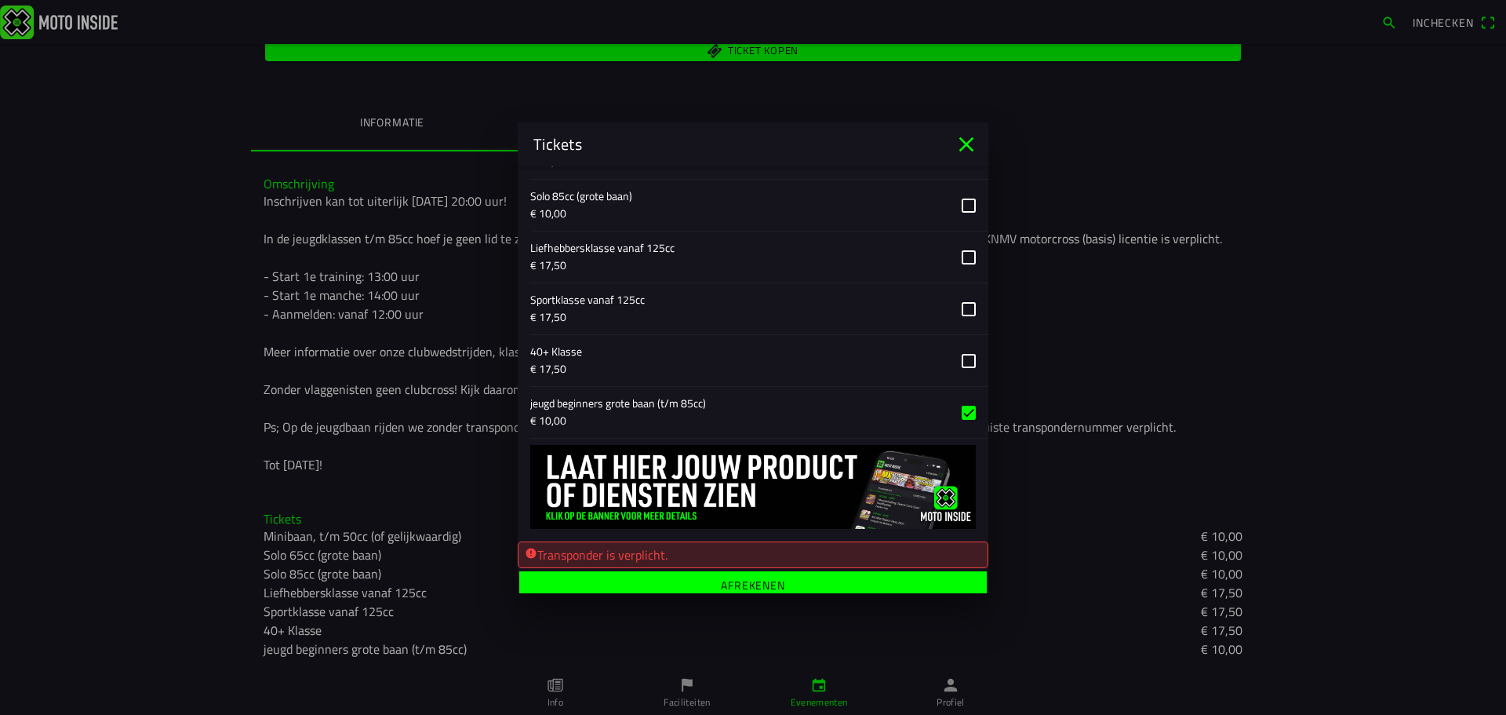
scroll to position [723, 0]
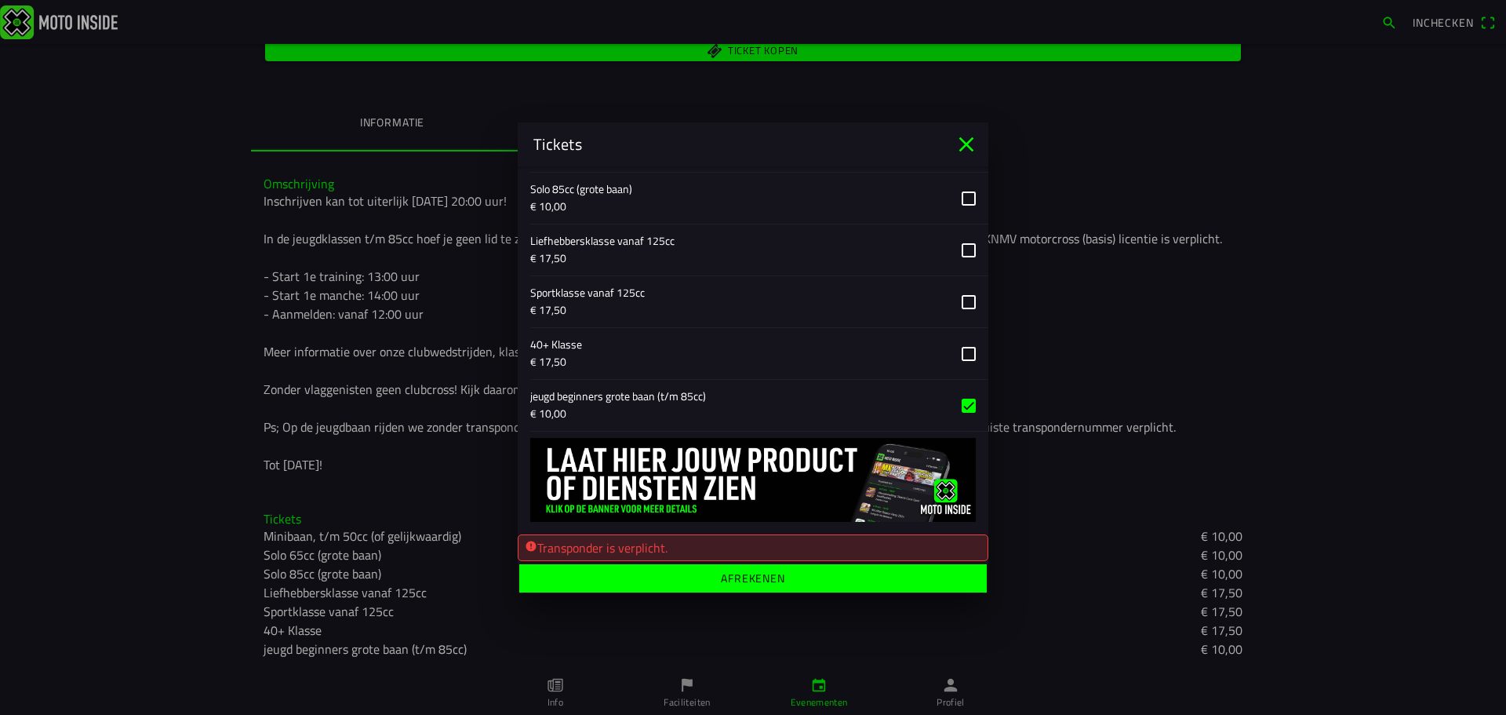
type input "4978510"
click at [776, 572] on ion-label "Afrekenen" at bounding box center [753, 577] width 64 height 11
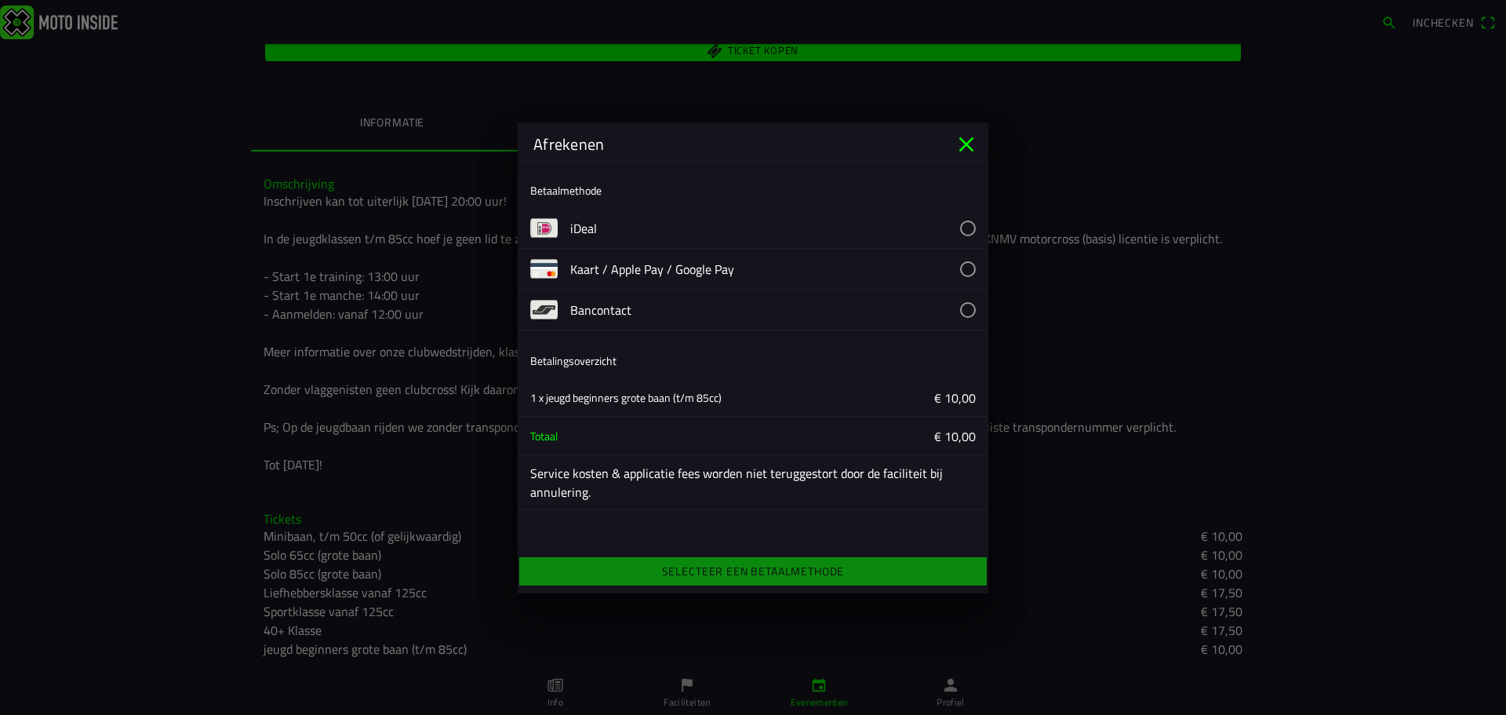
click at [713, 238] on button "button" at bounding box center [779, 228] width 418 height 40
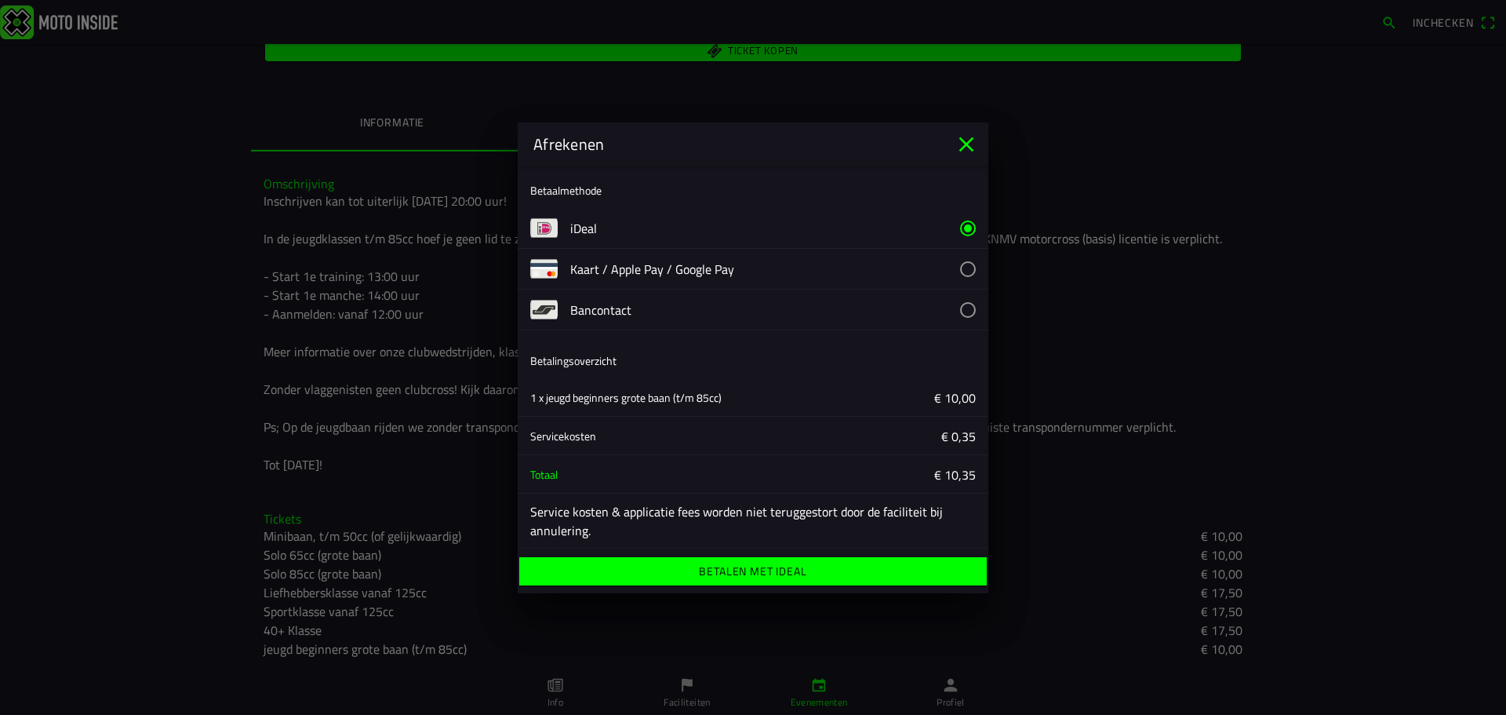
click at [759, 567] on ion-label "Betalen met iDeal" at bounding box center [752, 571] width 107 height 11
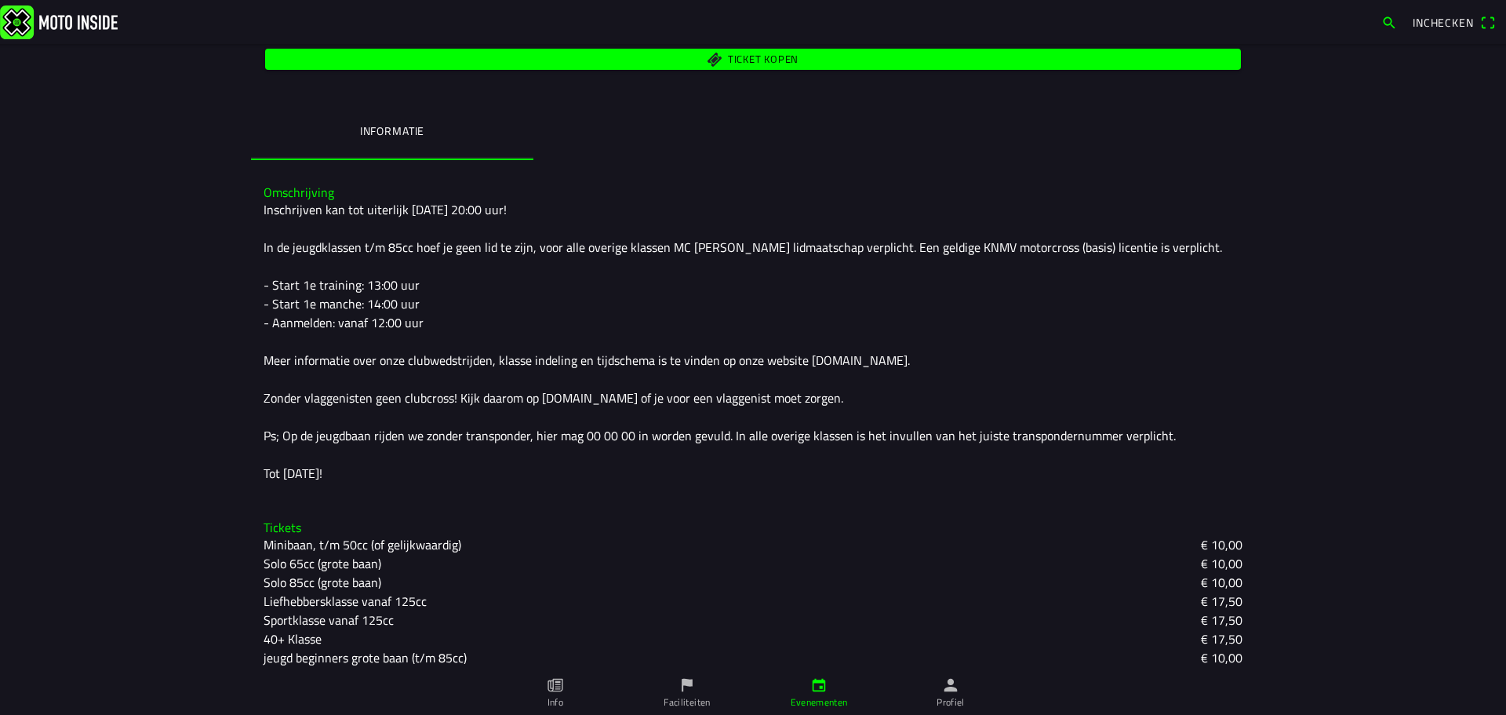
scroll to position [325, 0]
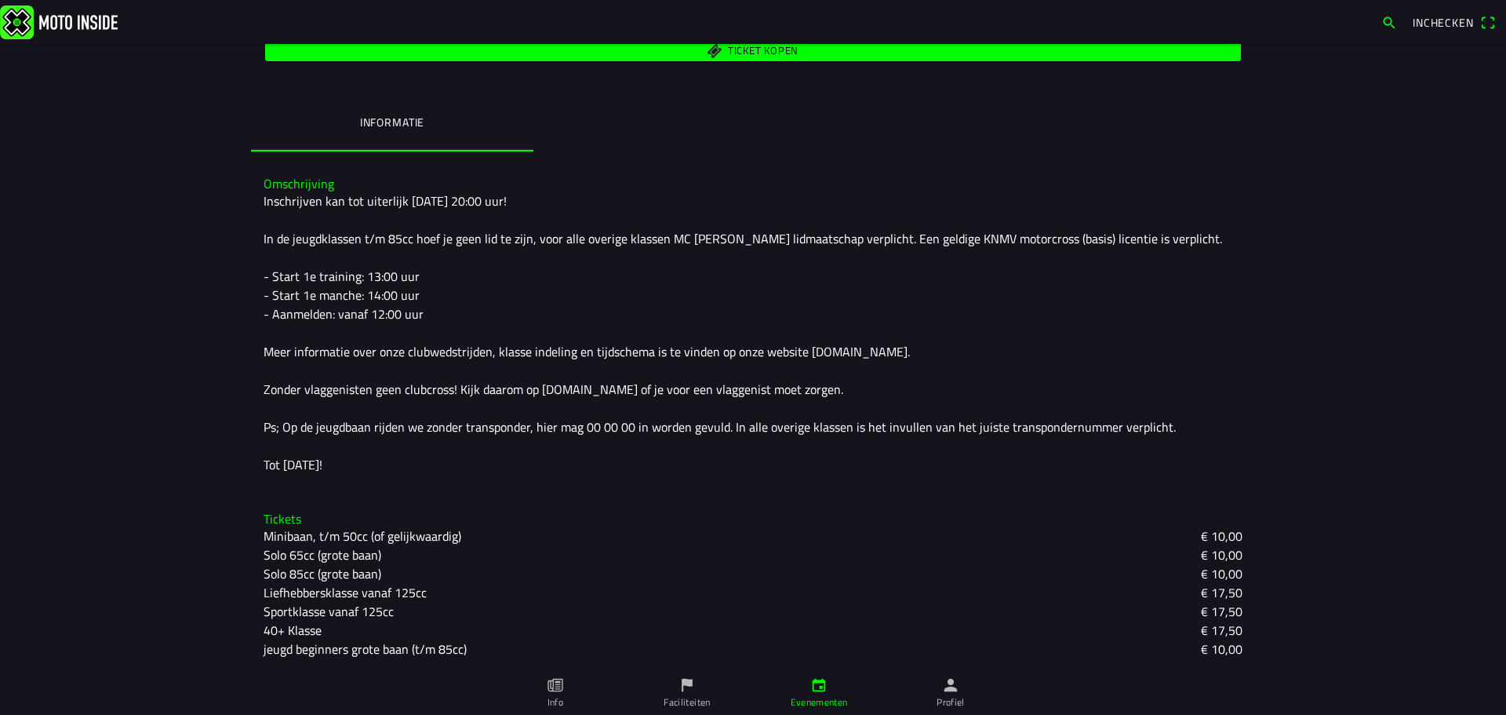
click at [0, 0] on slot "Solo 85cc (grote baan)" at bounding box center [0, 0] width 0 height 0
drag, startPoint x: 1499, startPoint y: 283, endPoint x: 1453, endPoint y: 110, distance: 179.4
click at [1153, 149] on ion-segment "Informatie" at bounding box center [753, 123] width 1004 height 55
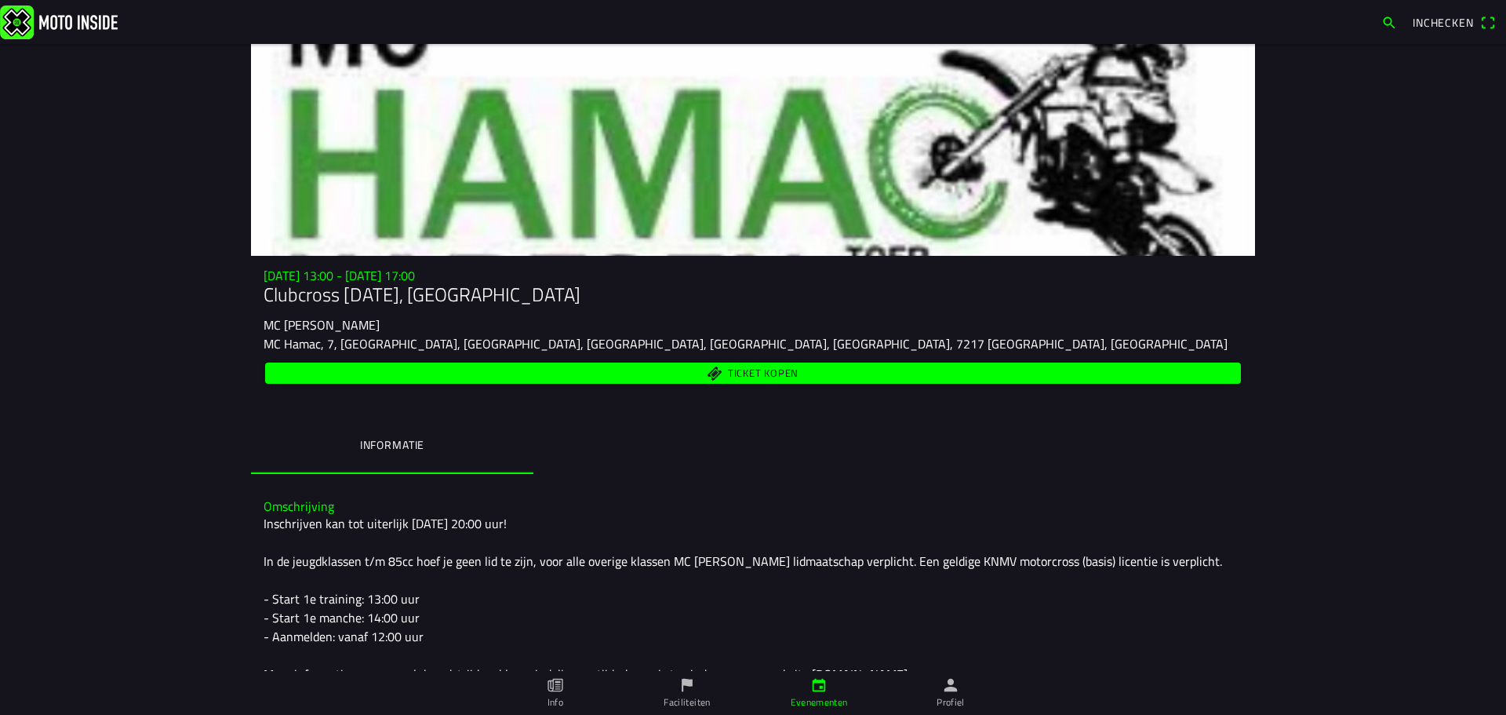
scroll to position [0, 0]
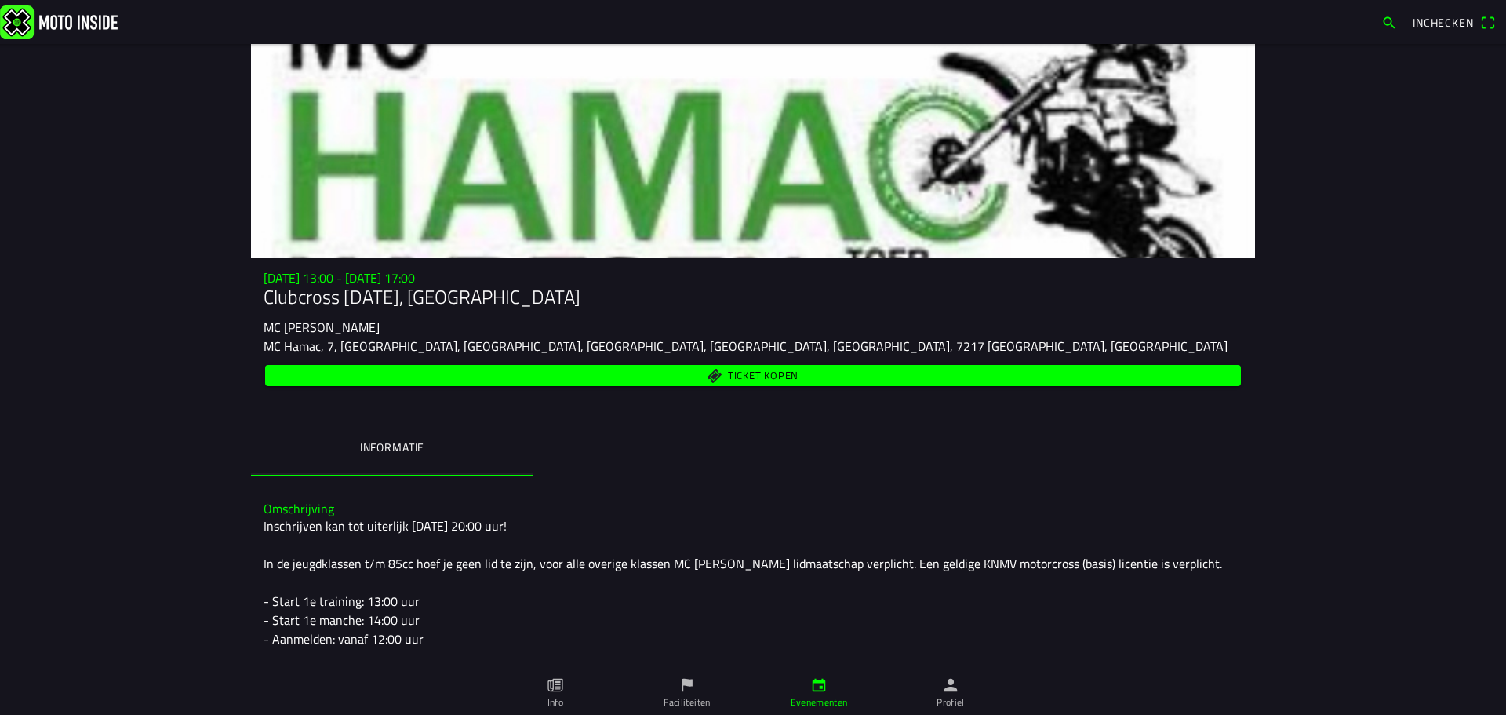
click at [950, 697] on ion-label "Profiel" at bounding box center [951, 702] width 28 height 14
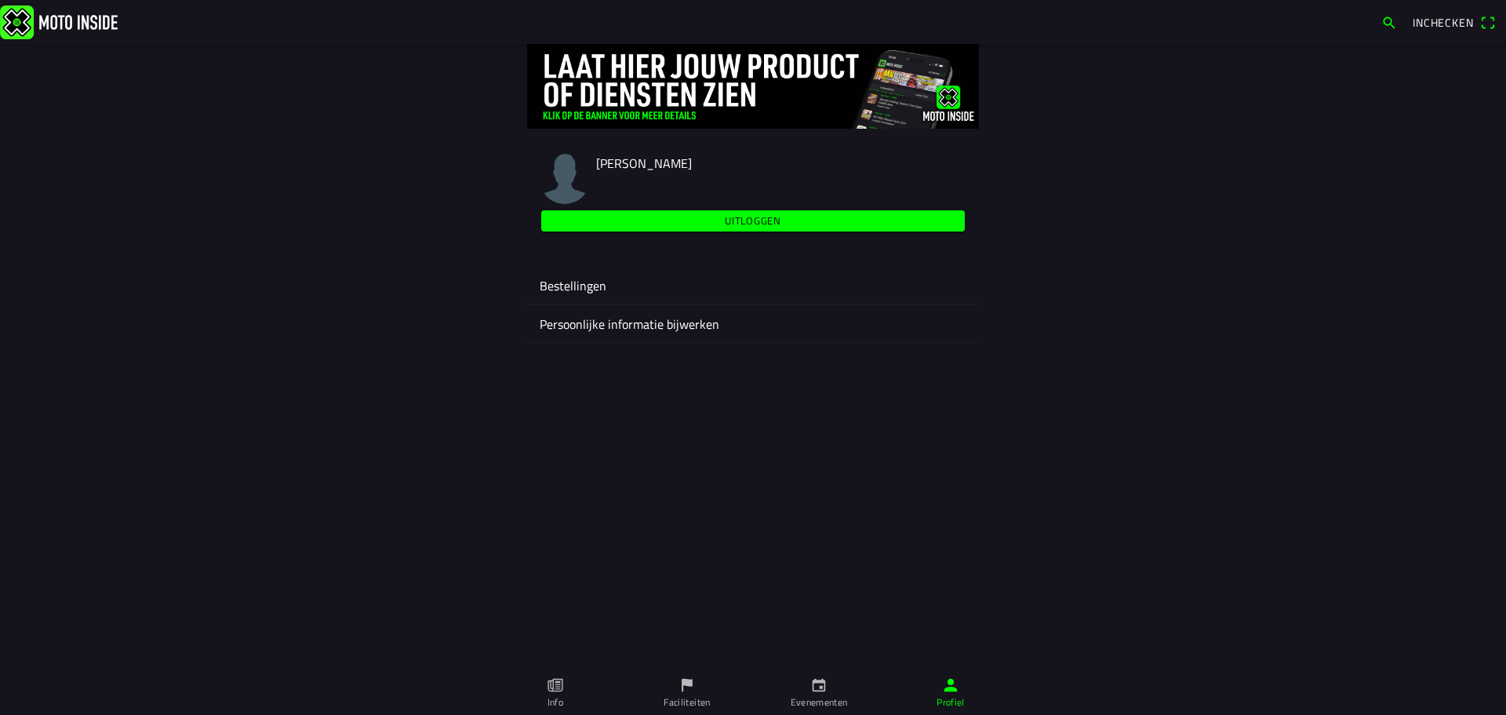
click at [0, 0] on slot "Uitloggen" at bounding box center [0, 0] width 0 height 0
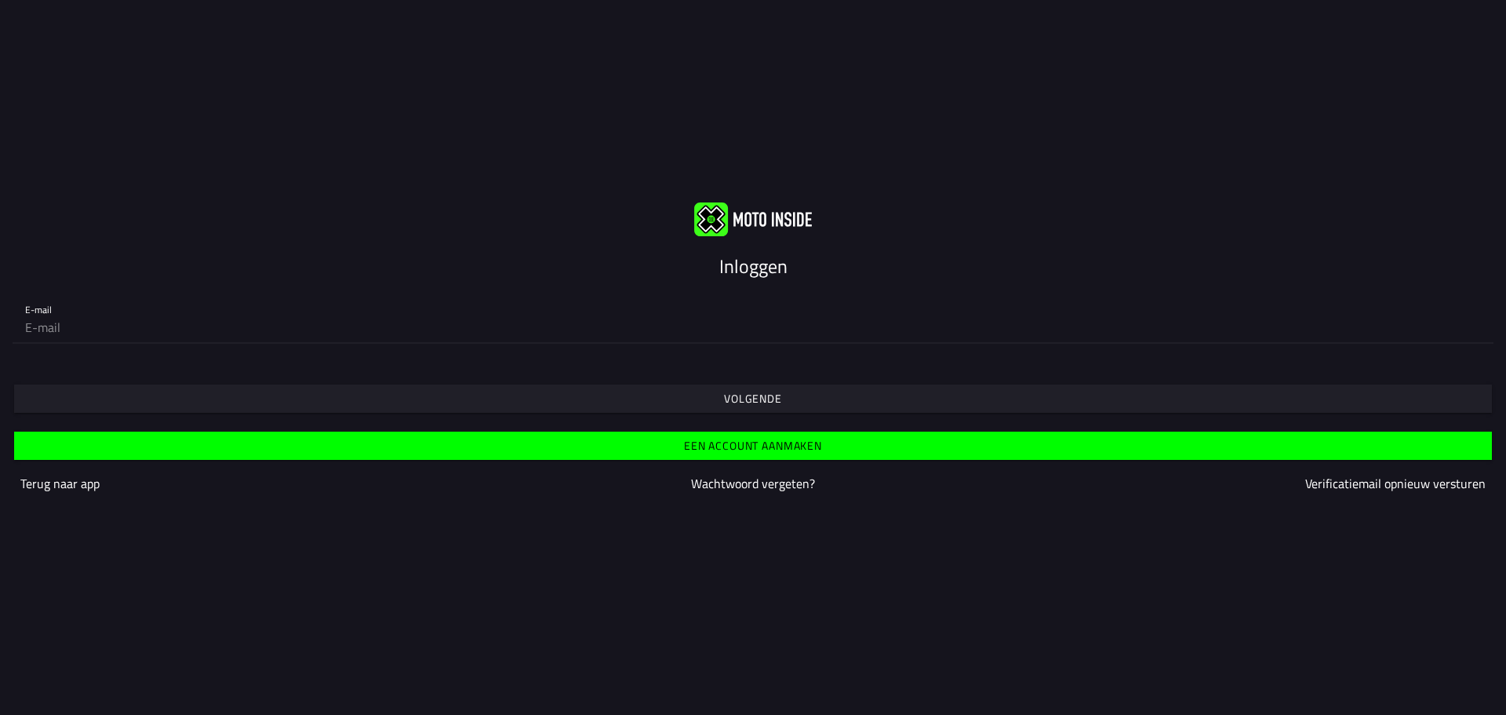
click at [654, 324] on input "email" at bounding box center [753, 326] width 1456 height 31
click at [689, 412] on span "Volgende" at bounding box center [753, 398] width 1454 height 28
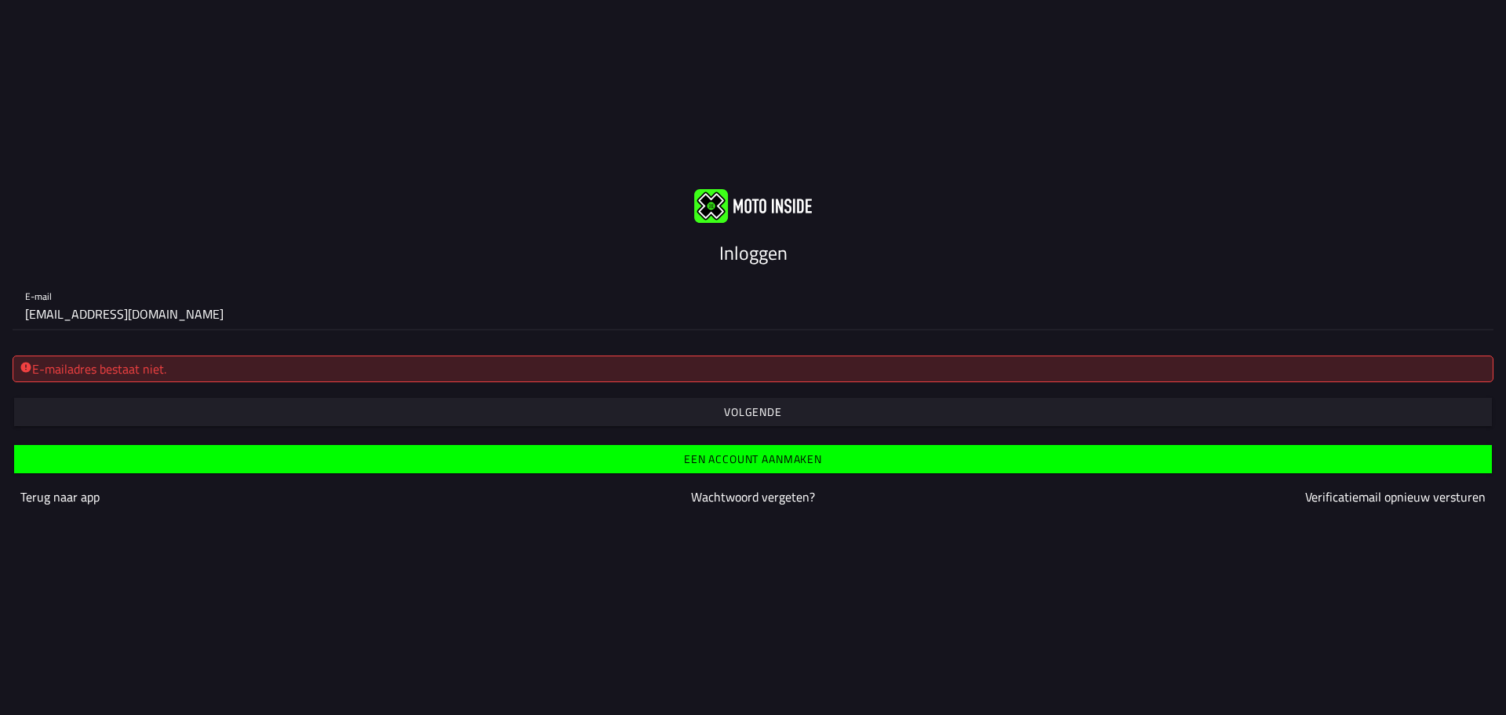
click at [105, 313] on input "[EMAIL_ADDRESS][DOMAIN_NAME]" at bounding box center [753, 313] width 1456 height 31
type input "[EMAIL_ADDRESS][DOMAIN_NAME]"
click at [471, 413] on span "button" at bounding box center [753, 412] width 1454 height 28
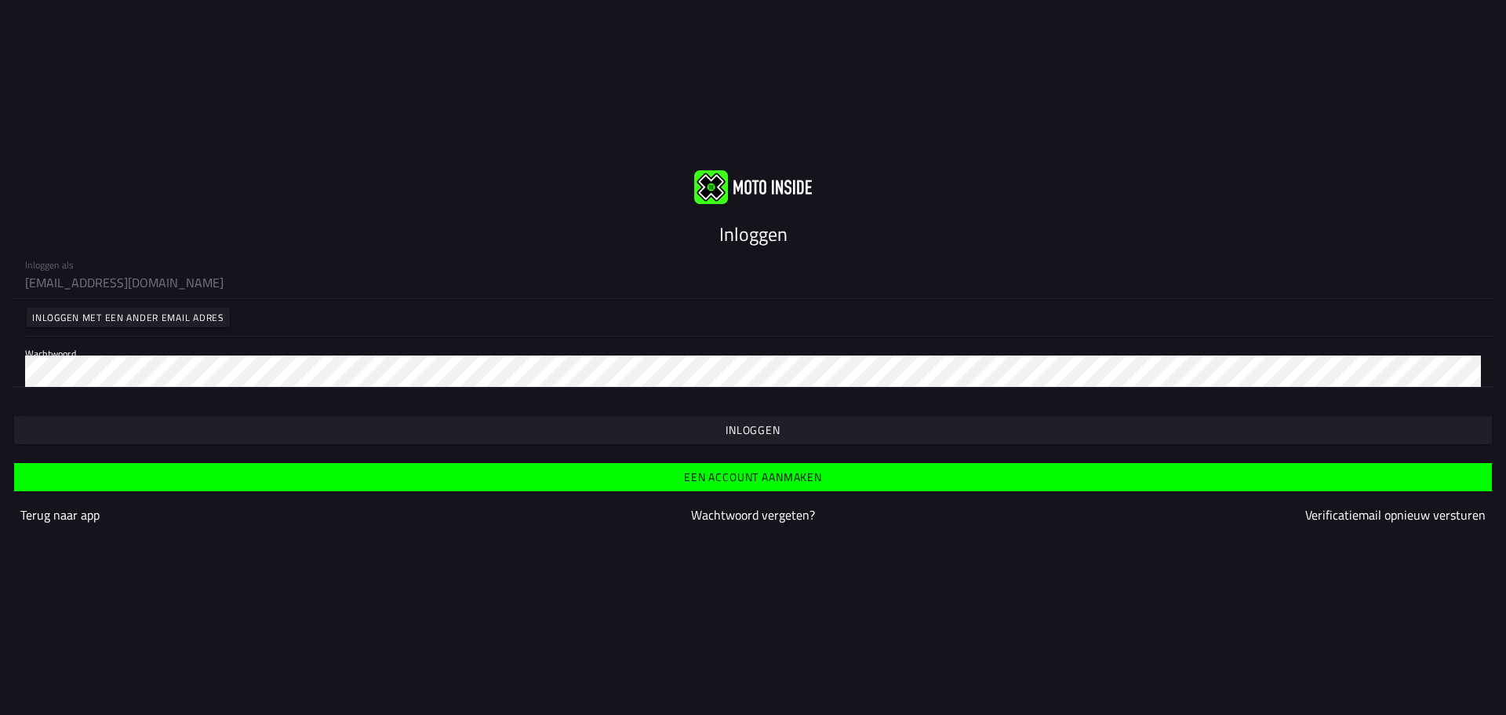
click at [708, 437] on span "button" at bounding box center [753, 430] width 1454 height 28
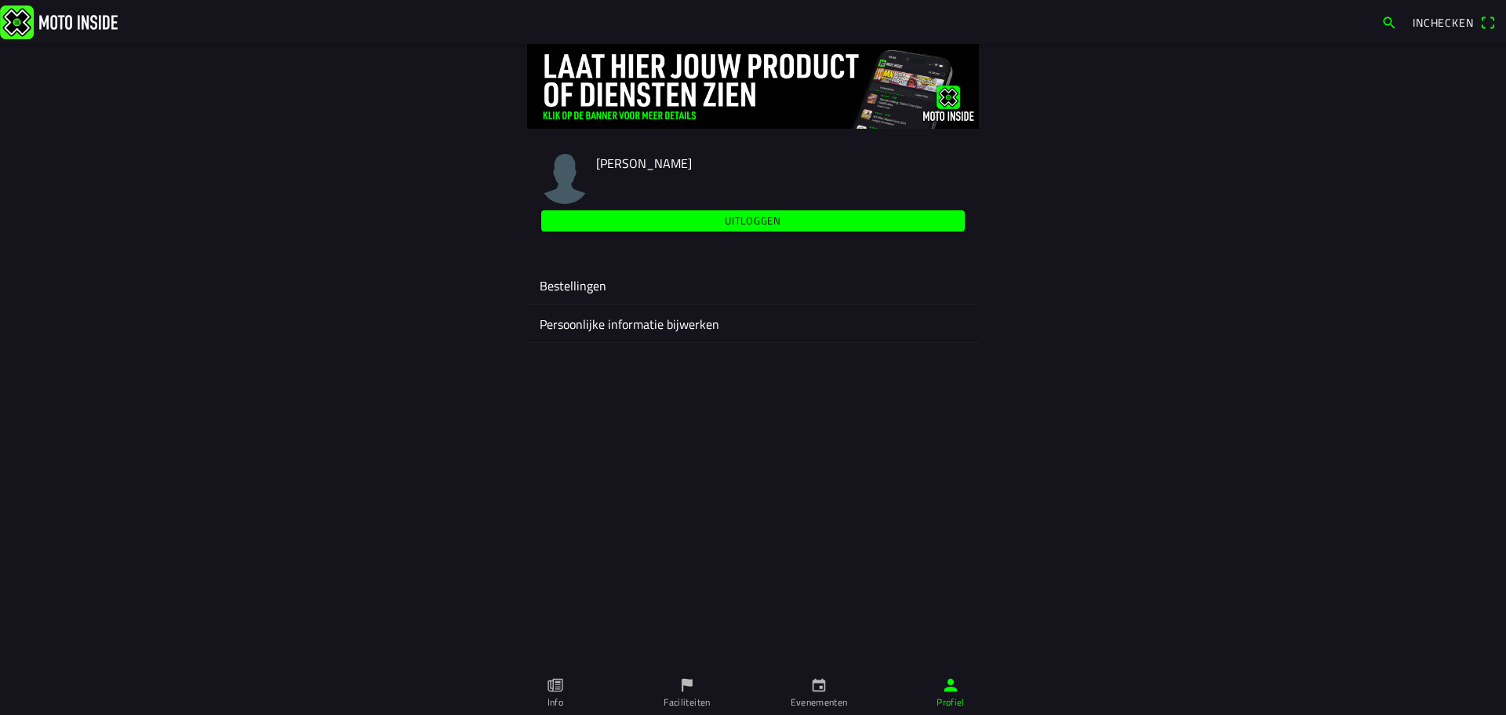
click at [592, 279] on ion-label "Bestellingen" at bounding box center [753, 285] width 427 height 19
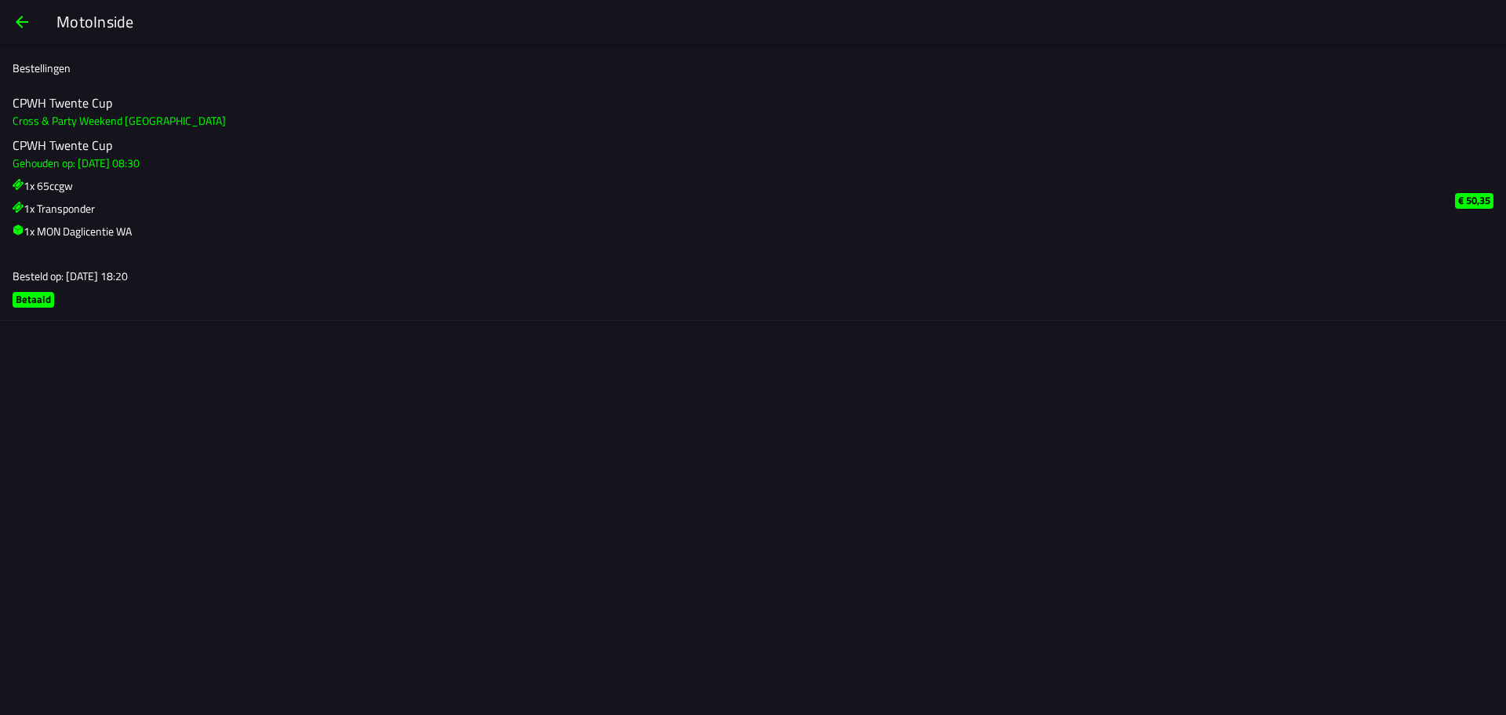
click at [0, 0] on slot "MotoInside" at bounding box center [0, 0] width 0 height 0
click at [28, 23] on span "button" at bounding box center [22, 22] width 19 height 38
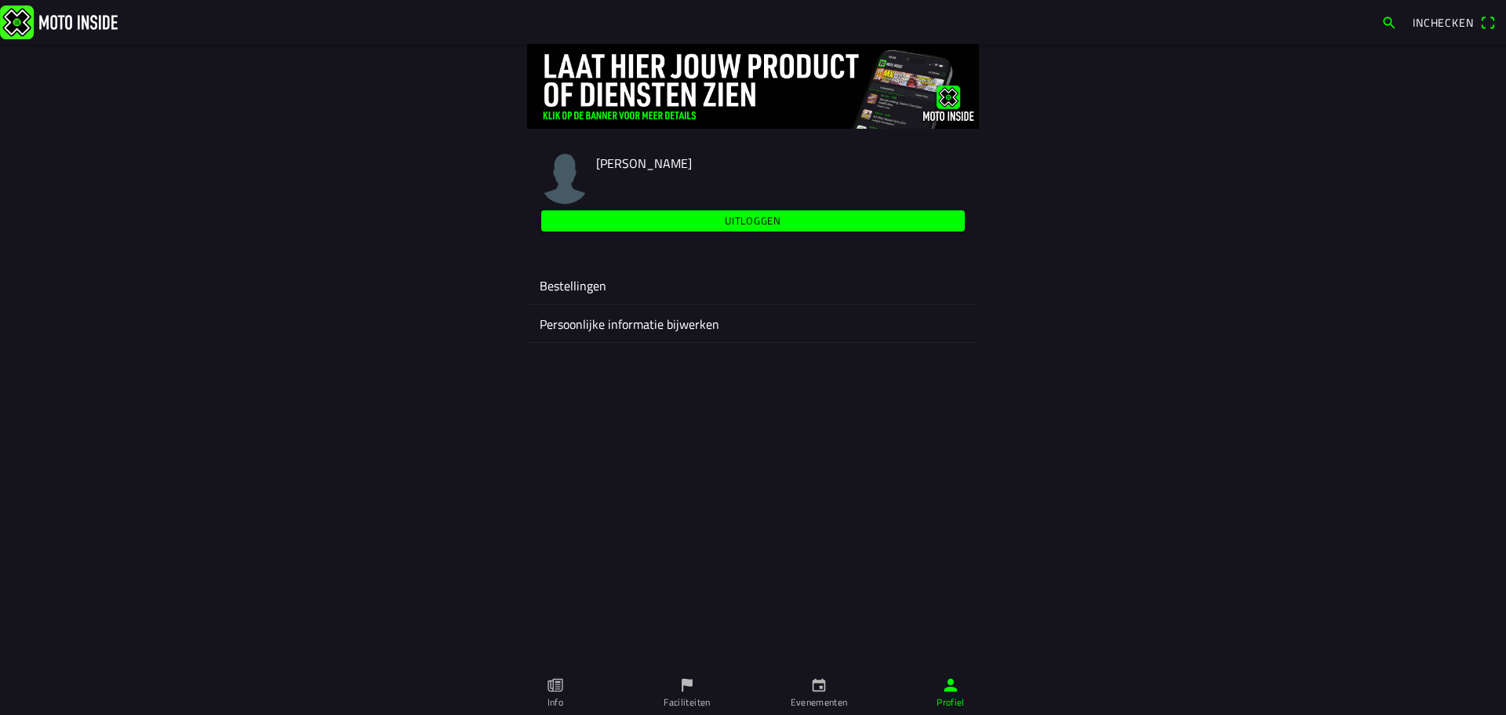
click at [82, 29] on img at bounding box center [59, 22] width 118 height 34
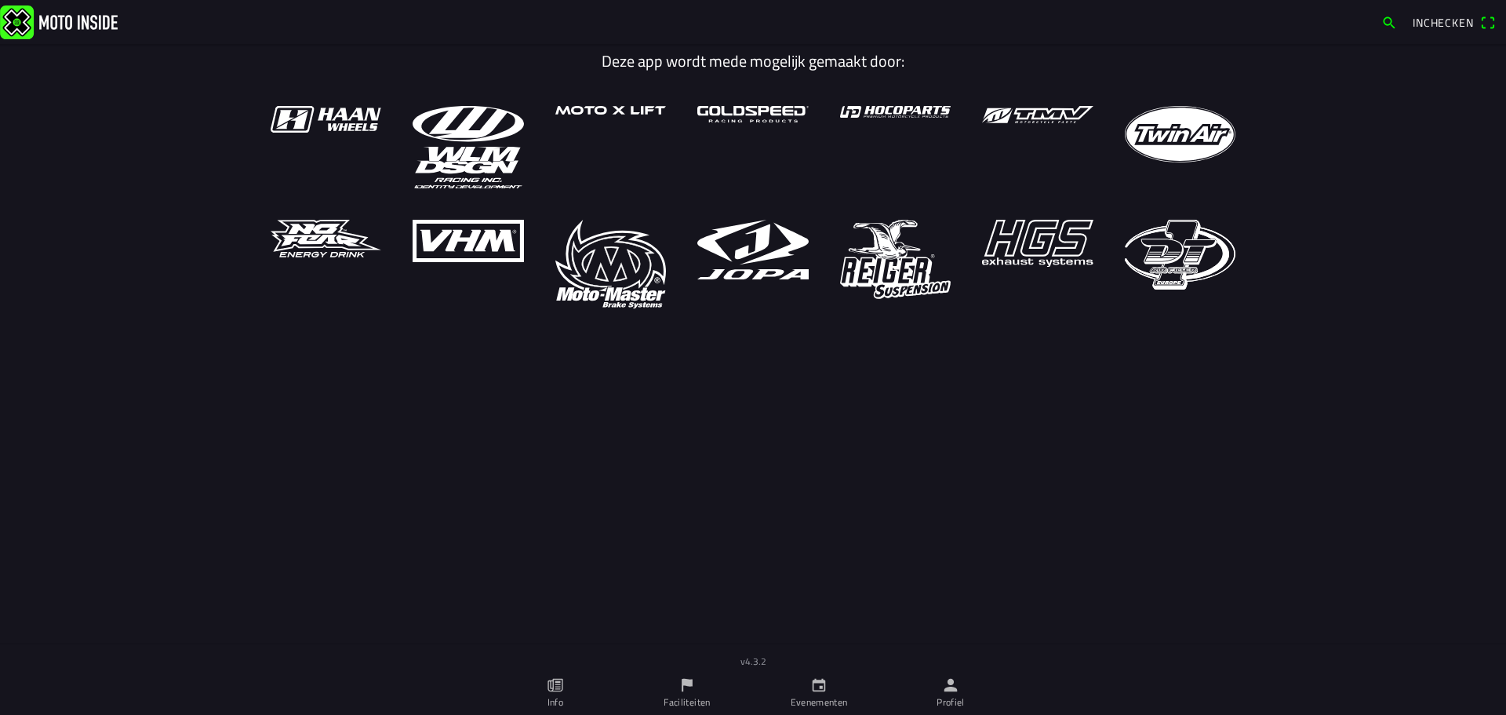
click at [818, 689] on icon "calendar" at bounding box center [818, 684] width 17 height 17
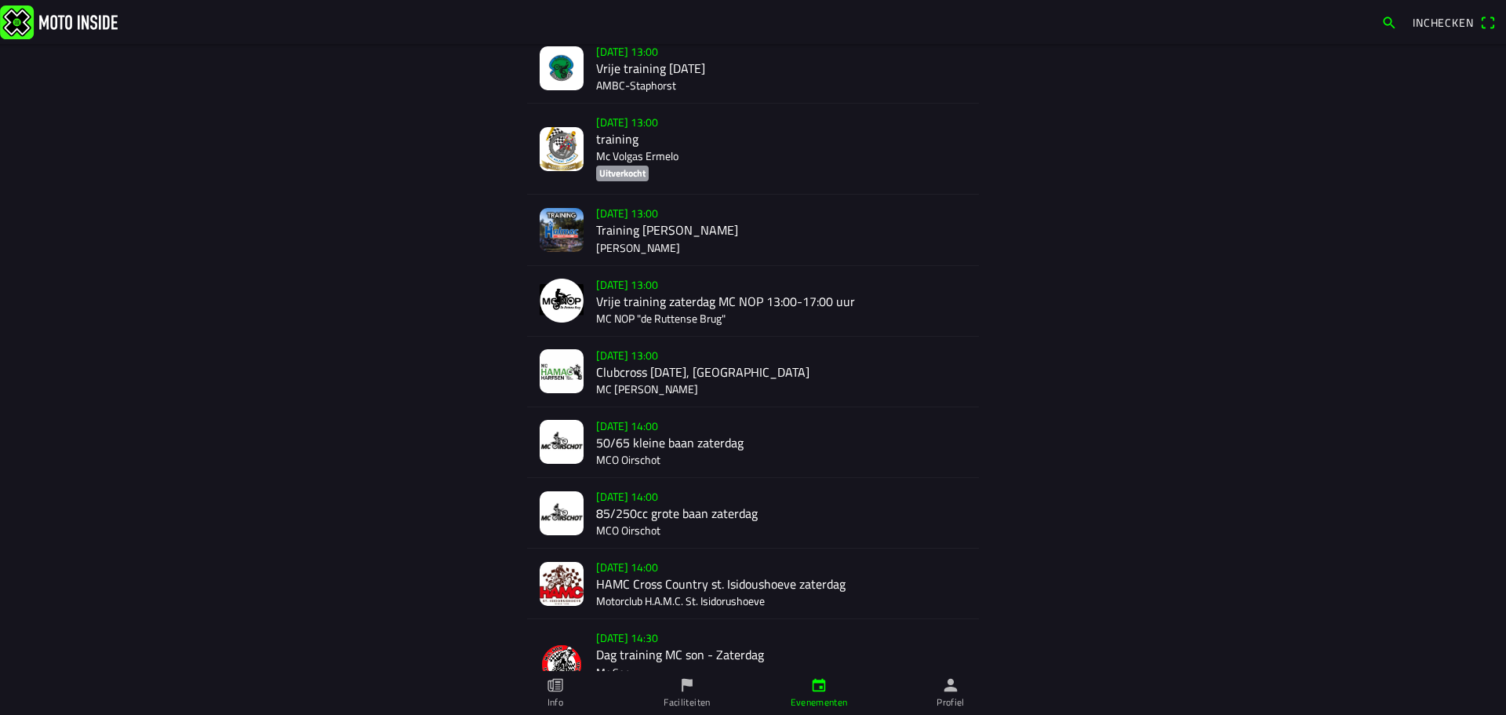
scroll to position [476, 0]
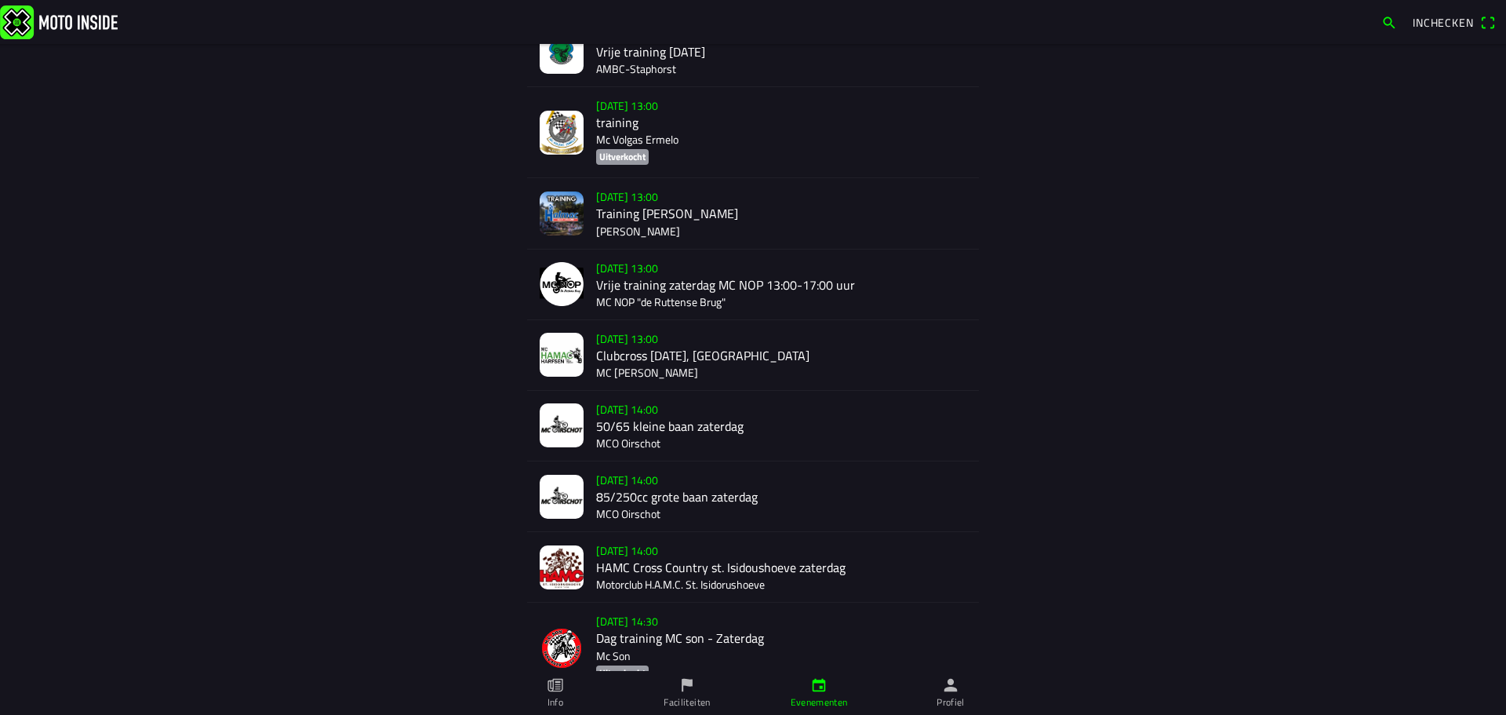
click at [632, 331] on div "[DATE] 13:00 Clubcross [DATE], Harfsen MC [PERSON_NAME]" at bounding box center [781, 355] width 370 height 70
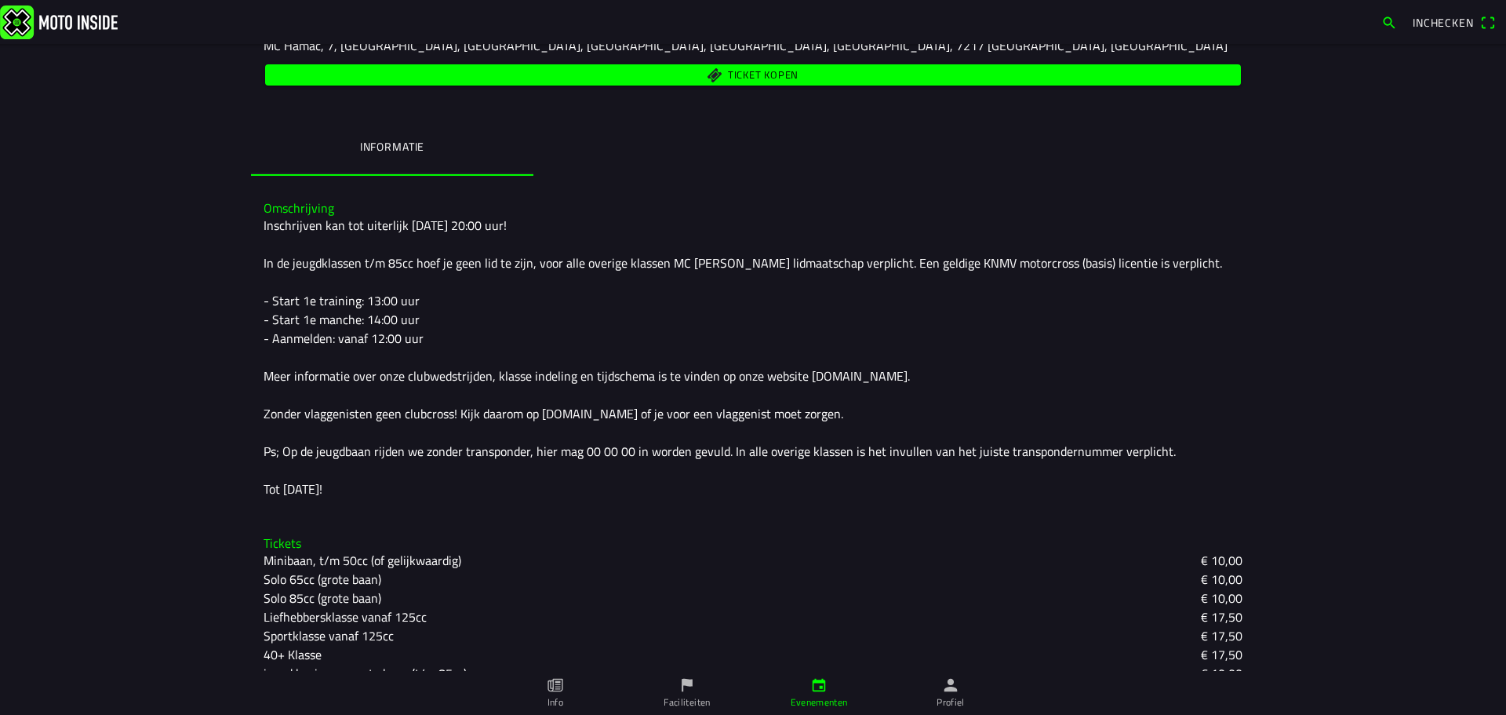
scroll to position [325, 0]
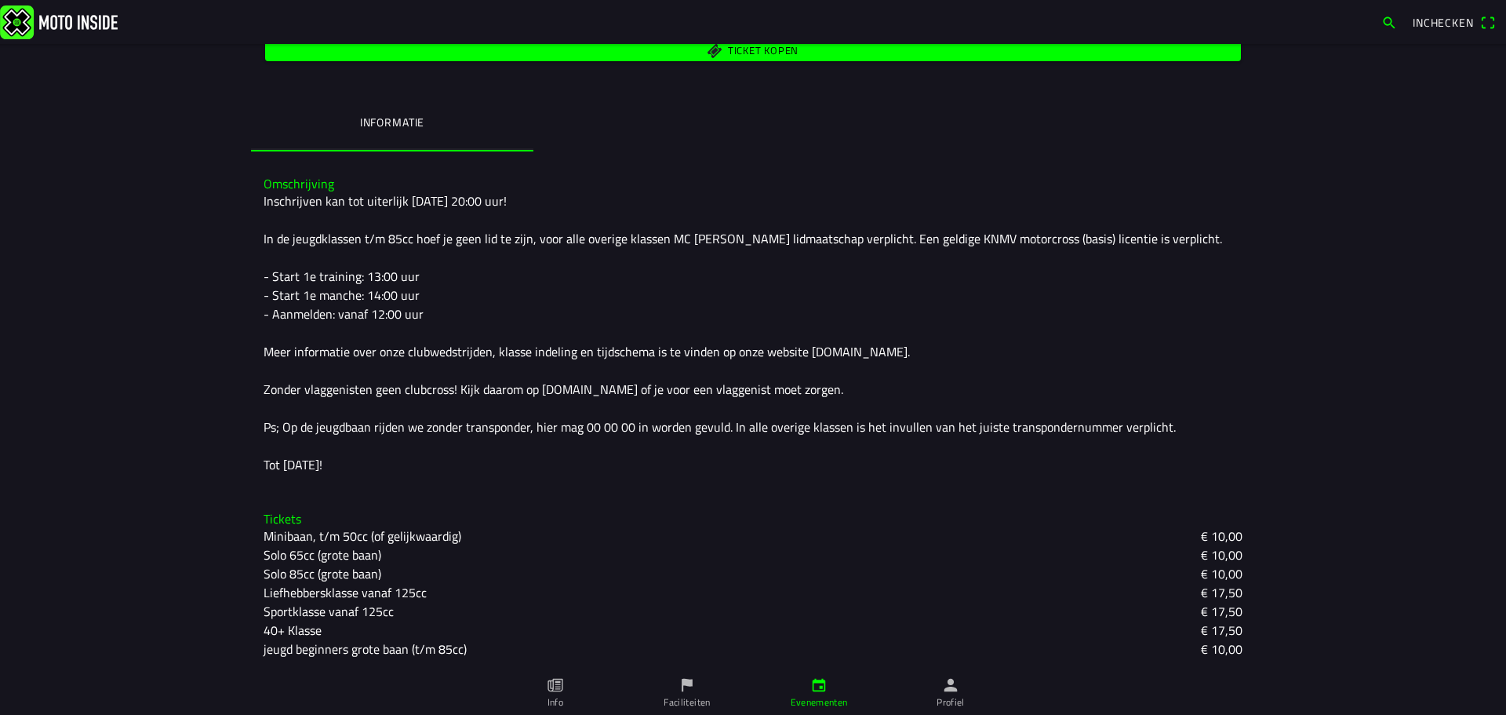
click at [0, 0] on slot "Solo 85cc (grote baan)" at bounding box center [0, 0] width 0 height 0
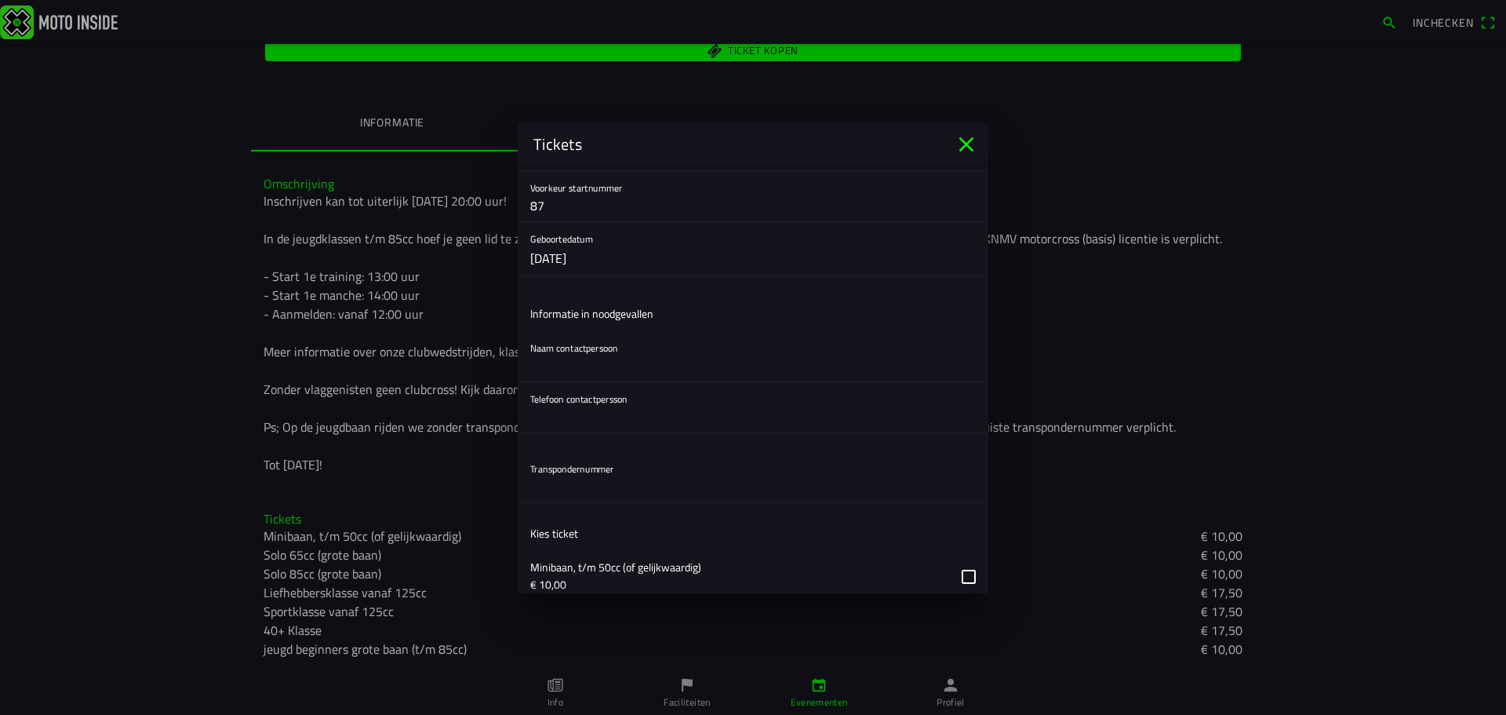
scroll to position [245, 0]
click at [609, 365] on input "text" at bounding box center [753, 361] width 446 height 31
type input "[PERSON_NAME]"
click at [609, 417] on input "text" at bounding box center [753, 412] width 446 height 31
type input "0653966586"
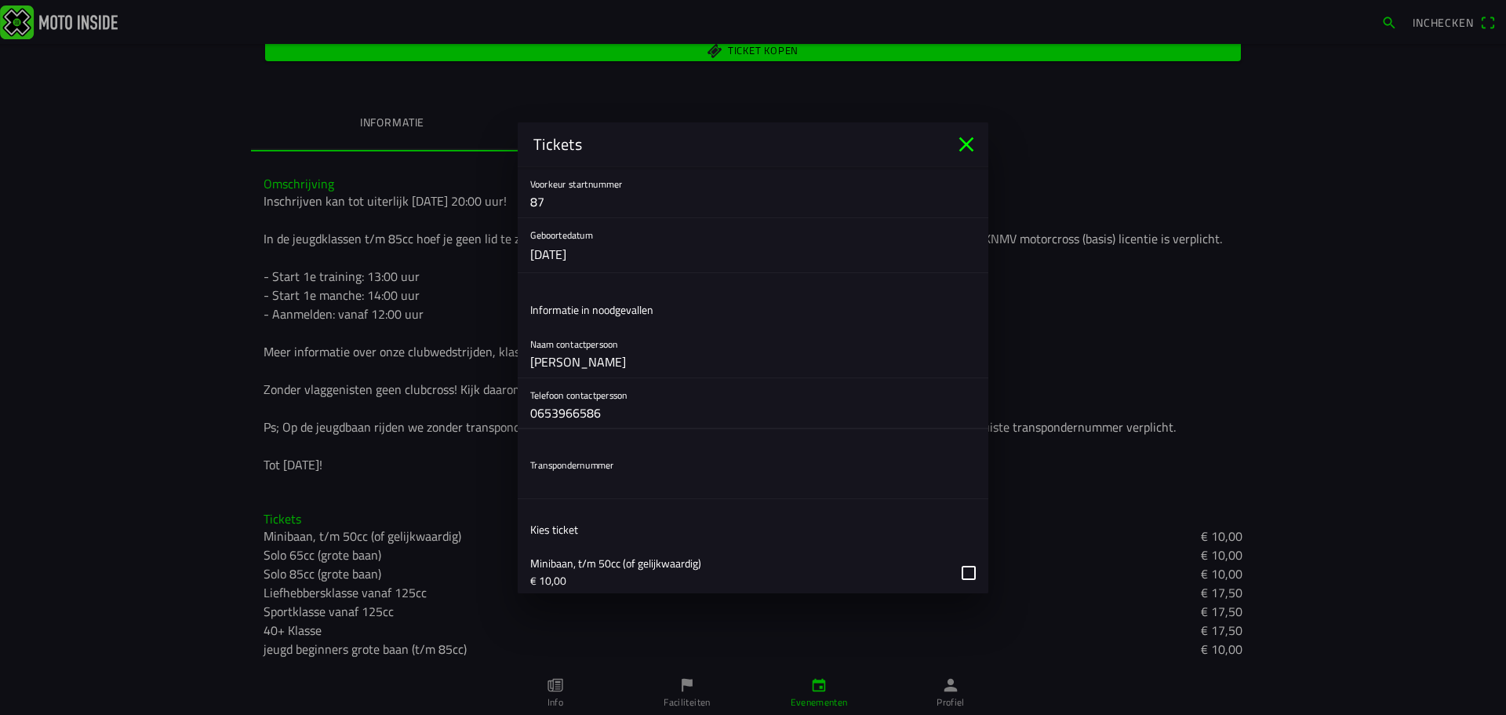
click at [634, 489] on input "text" at bounding box center [753, 482] width 446 height 31
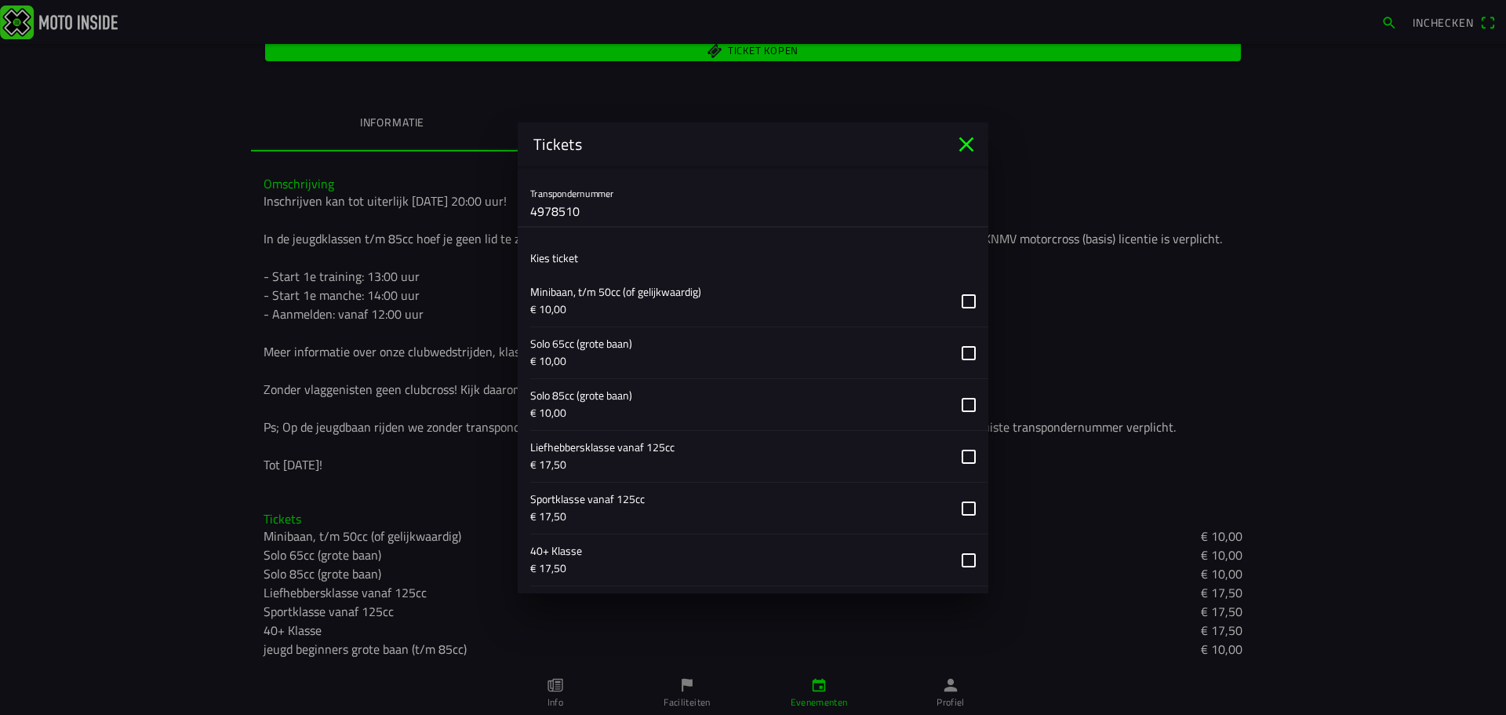
scroll to position [521, 0]
type input "4978510"
click at [952, 397] on button "button" at bounding box center [759, 399] width 458 height 51
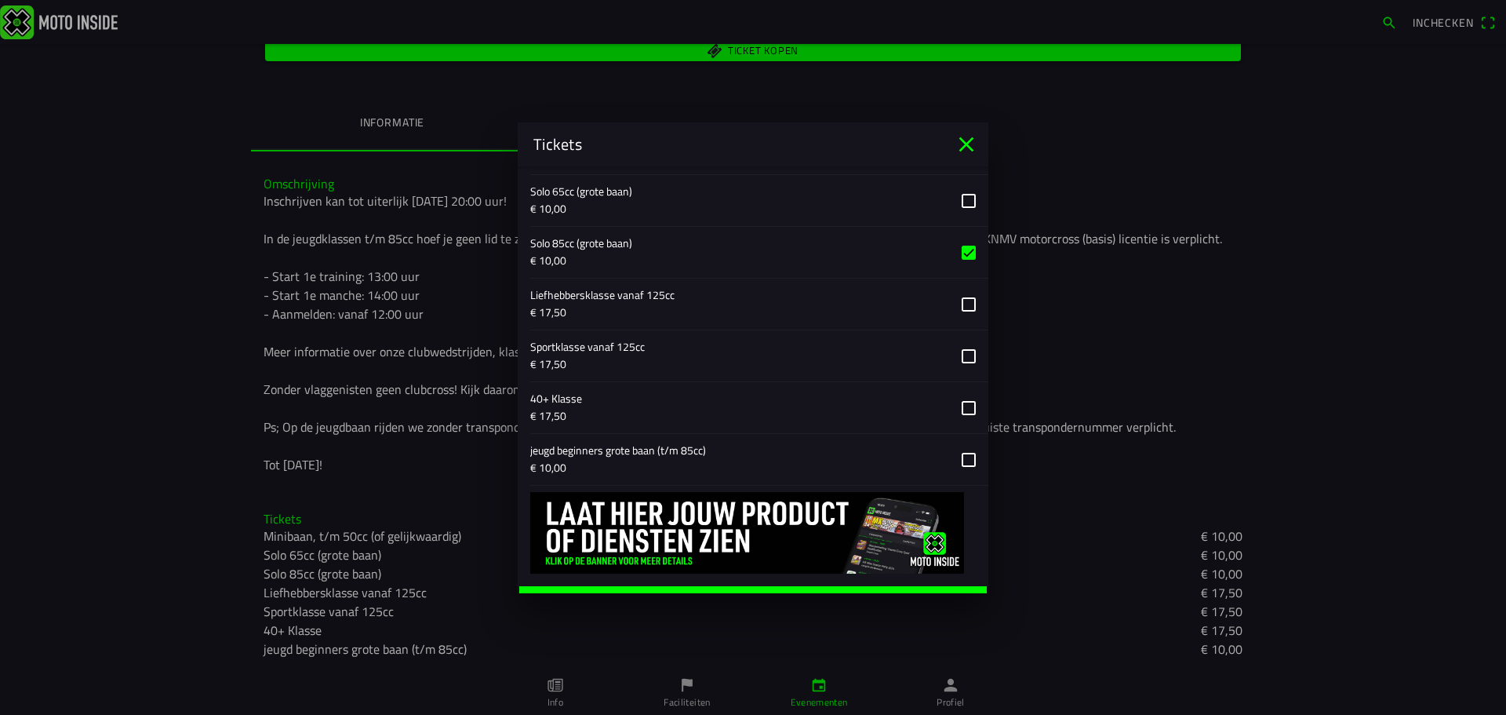
scroll to position [693, 0]
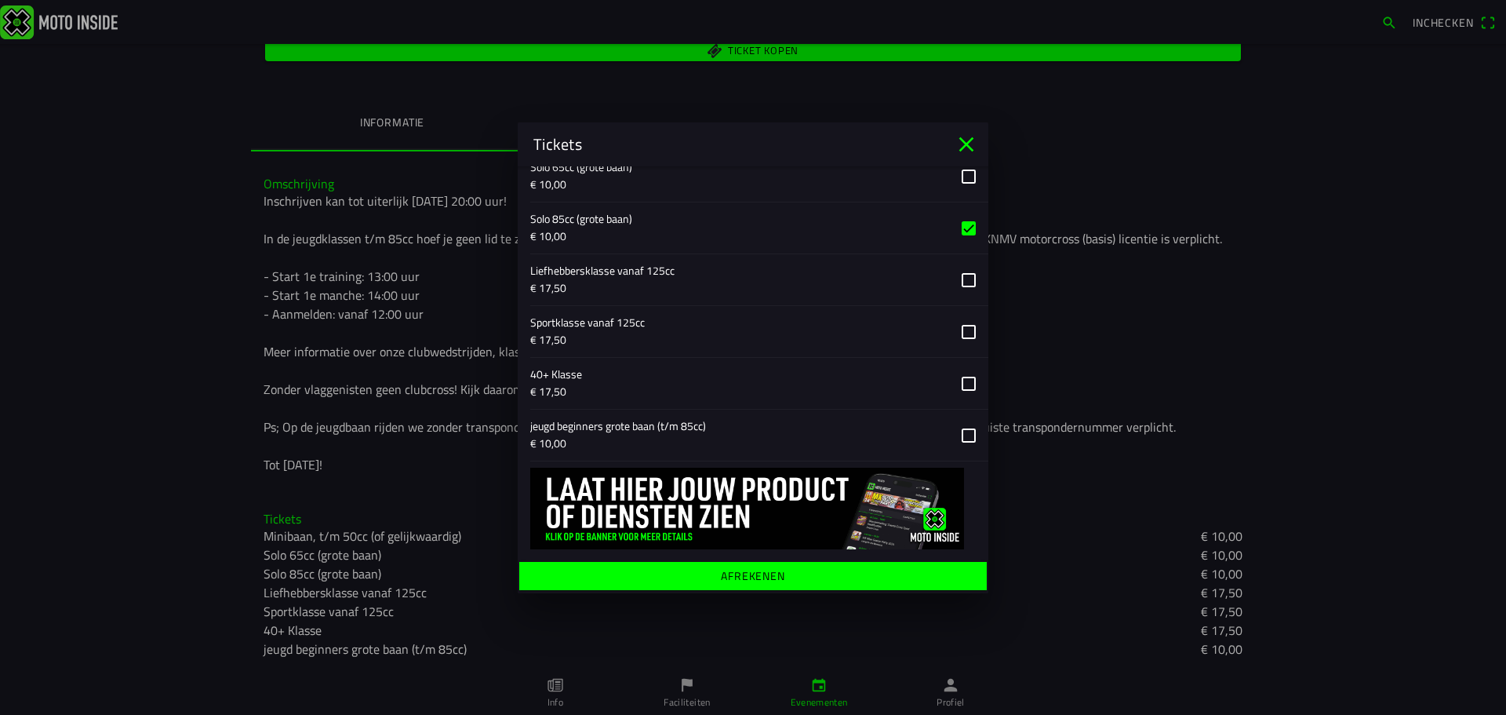
click at [750, 574] on ion-label "Afrekenen" at bounding box center [753, 575] width 64 height 11
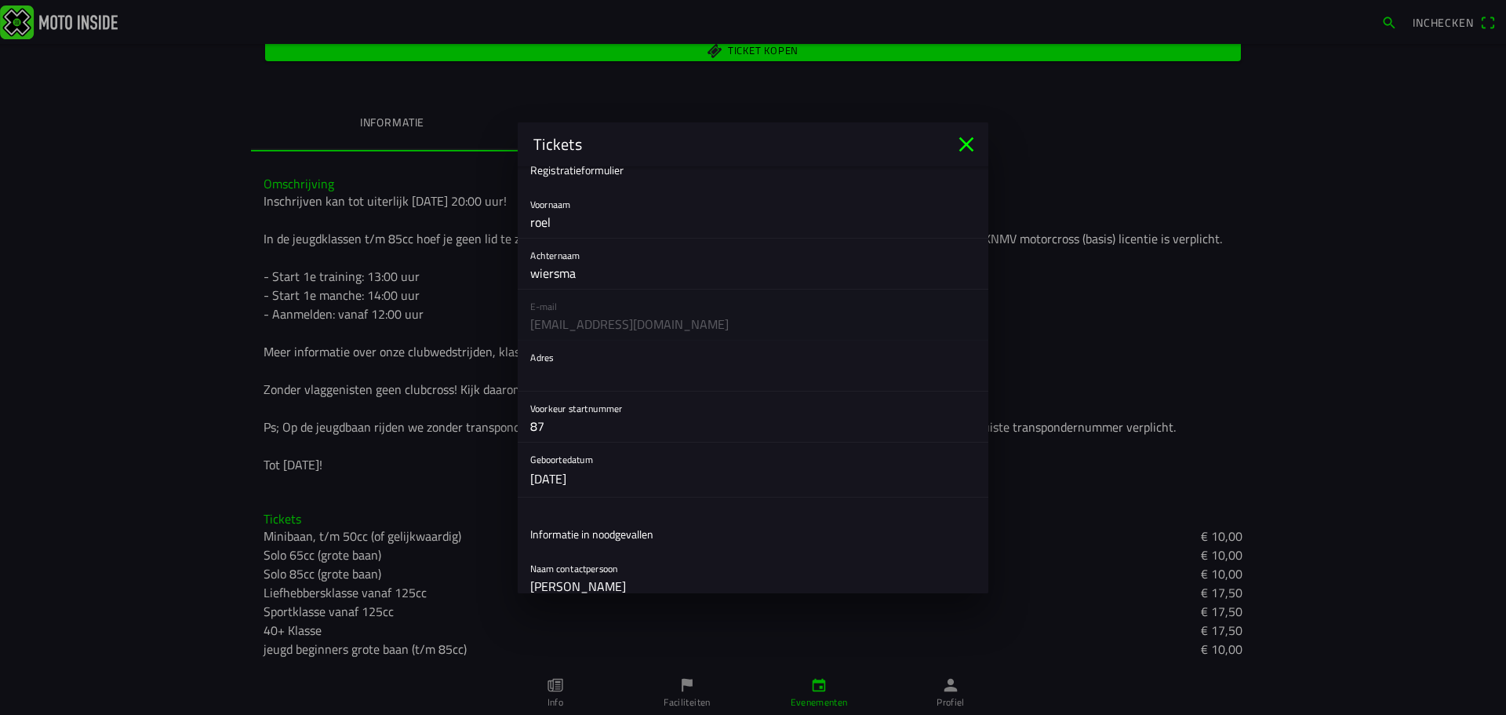
scroll to position [9, 0]
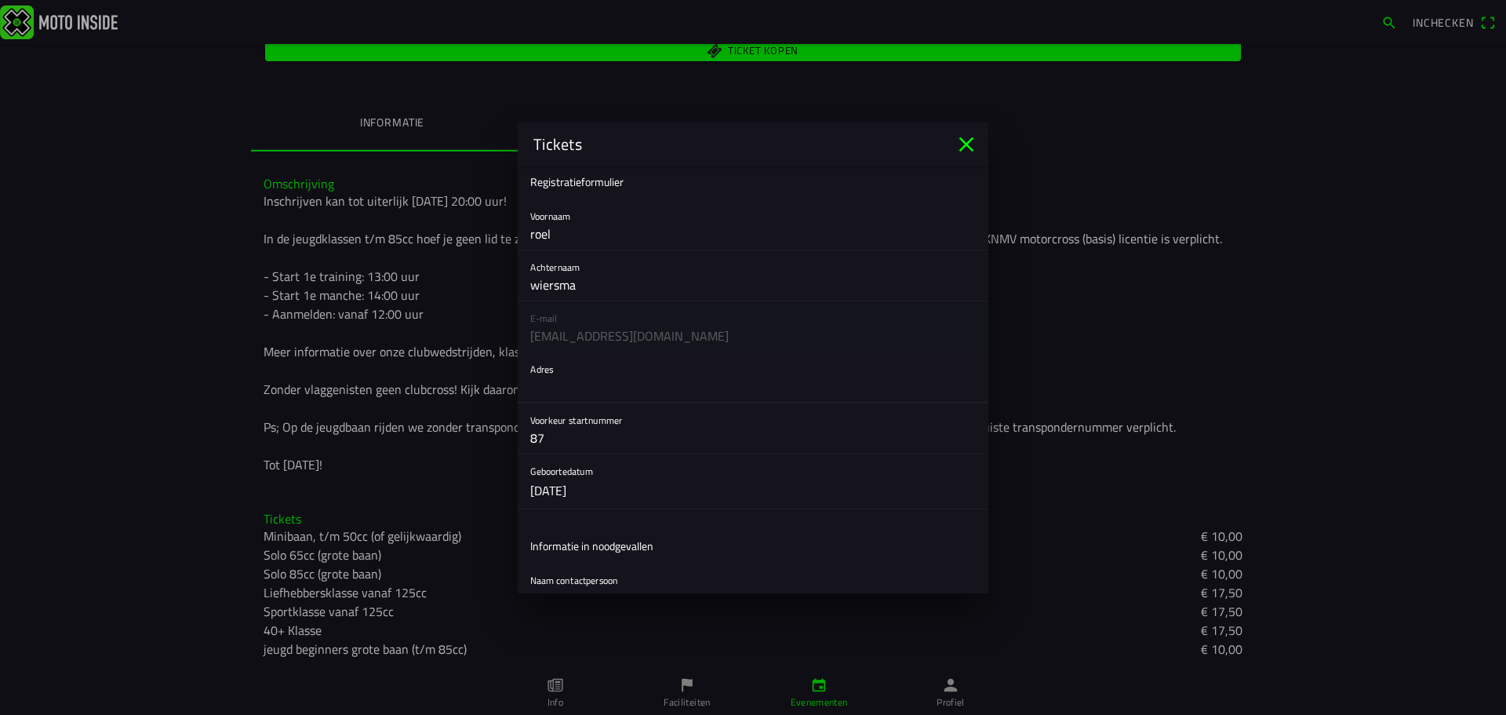
click at [653, 399] on input "text" at bounding box center [753, 386] width 446 height 31
type input "essensteeg 26"
click at [838, 444] on input "87" at bounding box center [753, 437] width 446 height 31
type input "8"
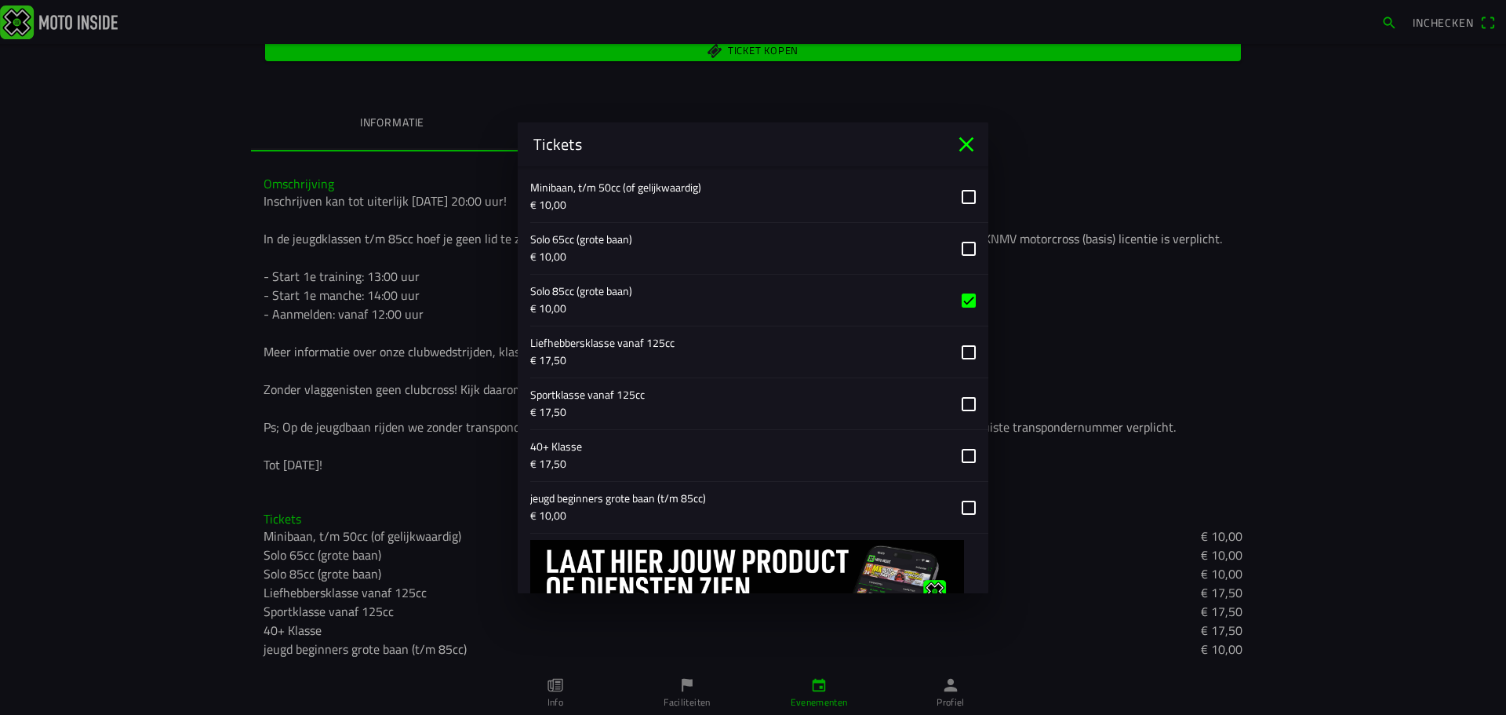
scroll to position [723, 0]
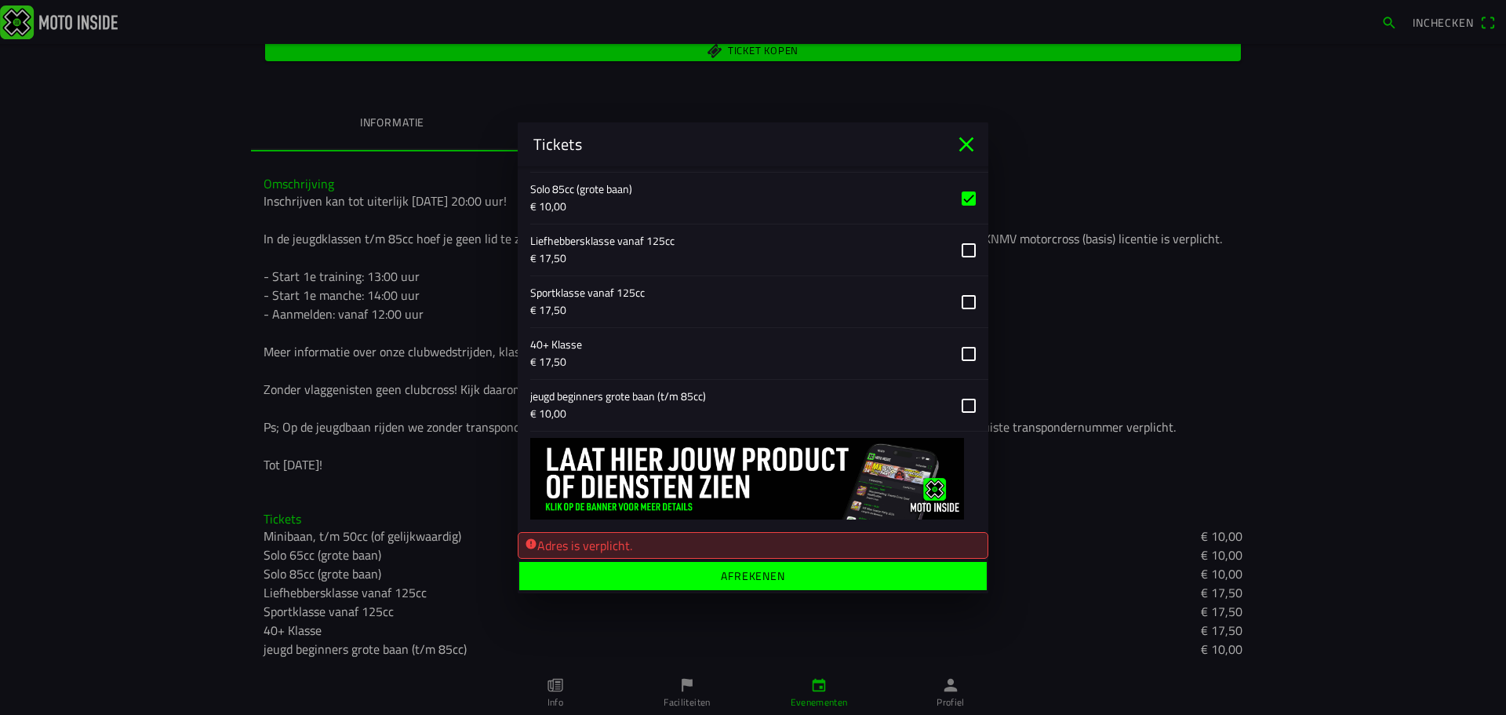
type input "506"
click at [854, 579] on span "Afrekenen" at bounding box center [752, 575] width 443 height 28
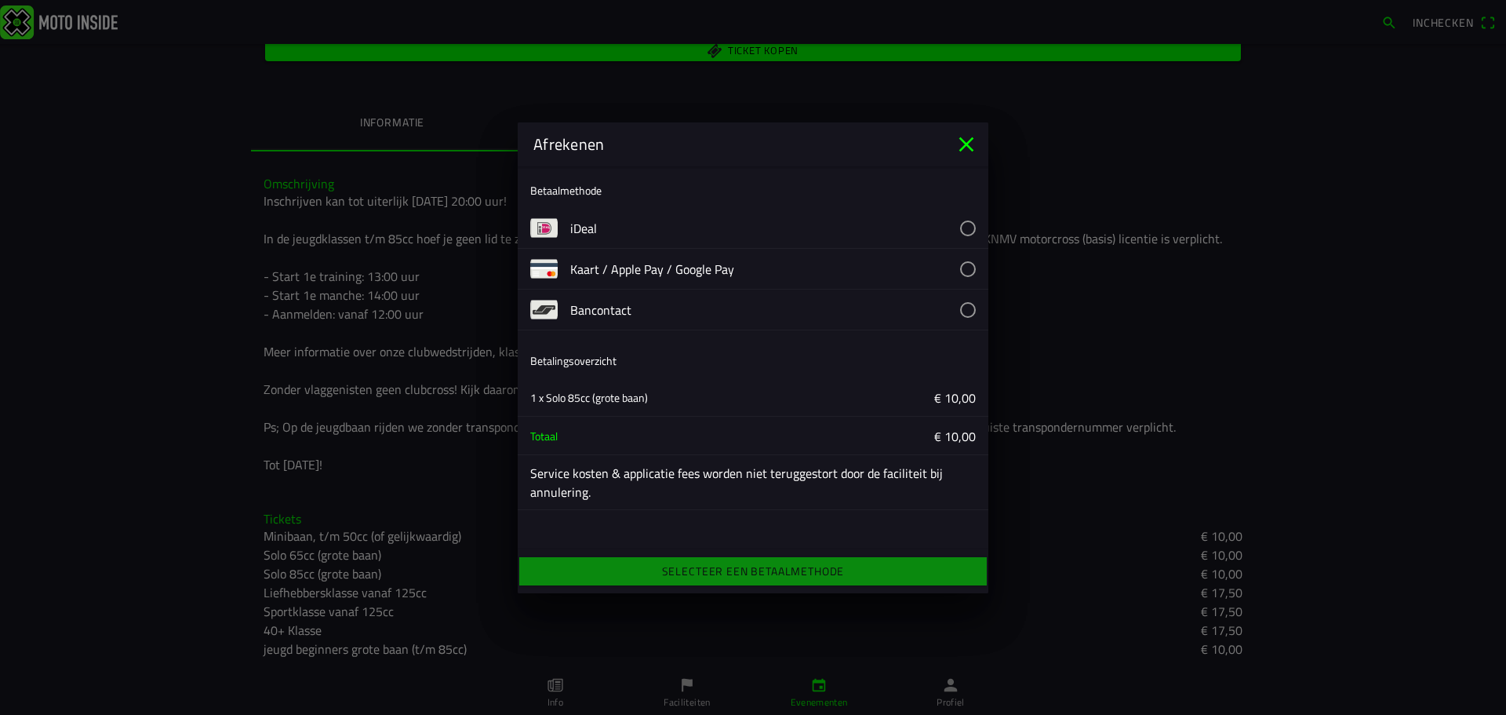
click at [682, 226] on button "button" at bounding box center [779, 228] width 418 height 40
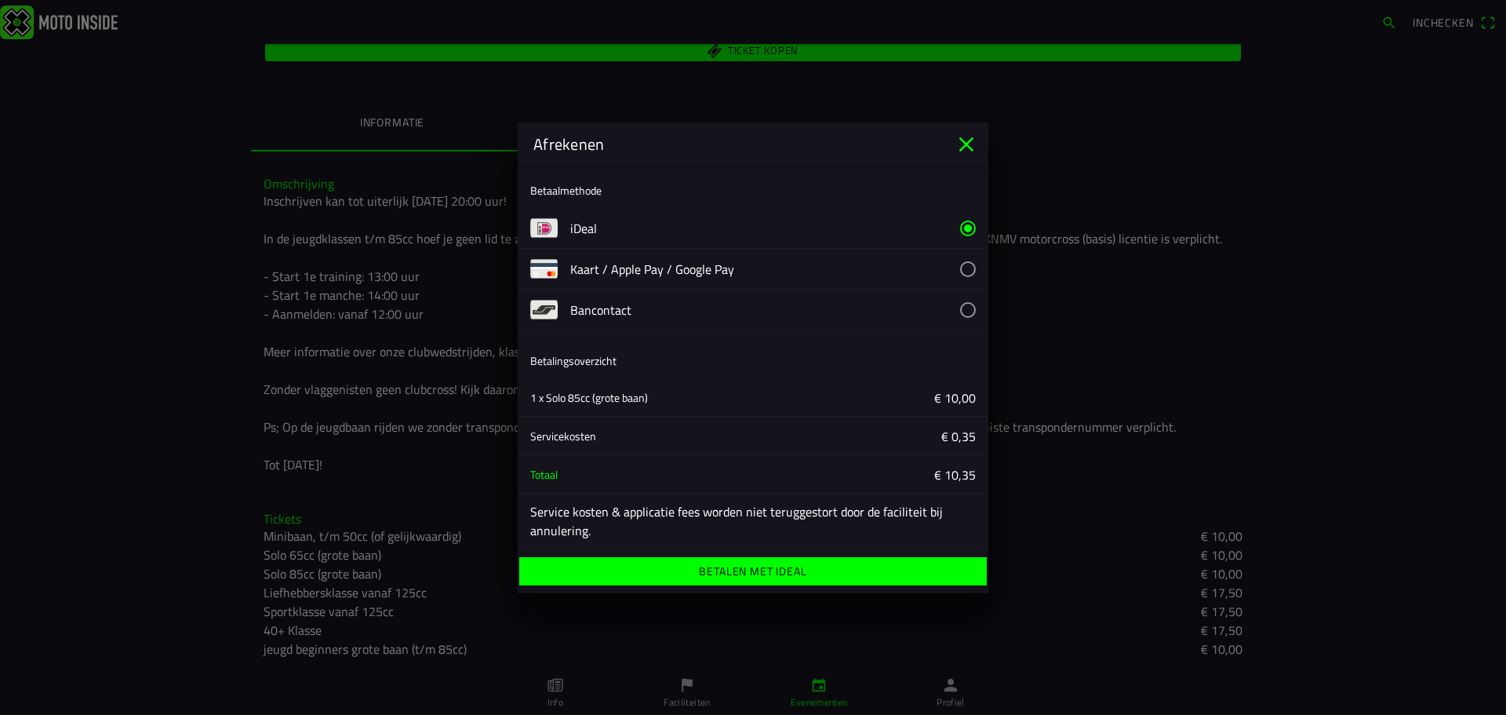
drag, startPoint x: 717, startPoint y: 581, endPoint x: 626, endPoint y: 582, distance: 91.0
click at [626, 582] on span "Betalen met iDeal" at bounding box center [752, 571] width 443 height 28
